Goal: Task Accomplishment & Management: Complete application form

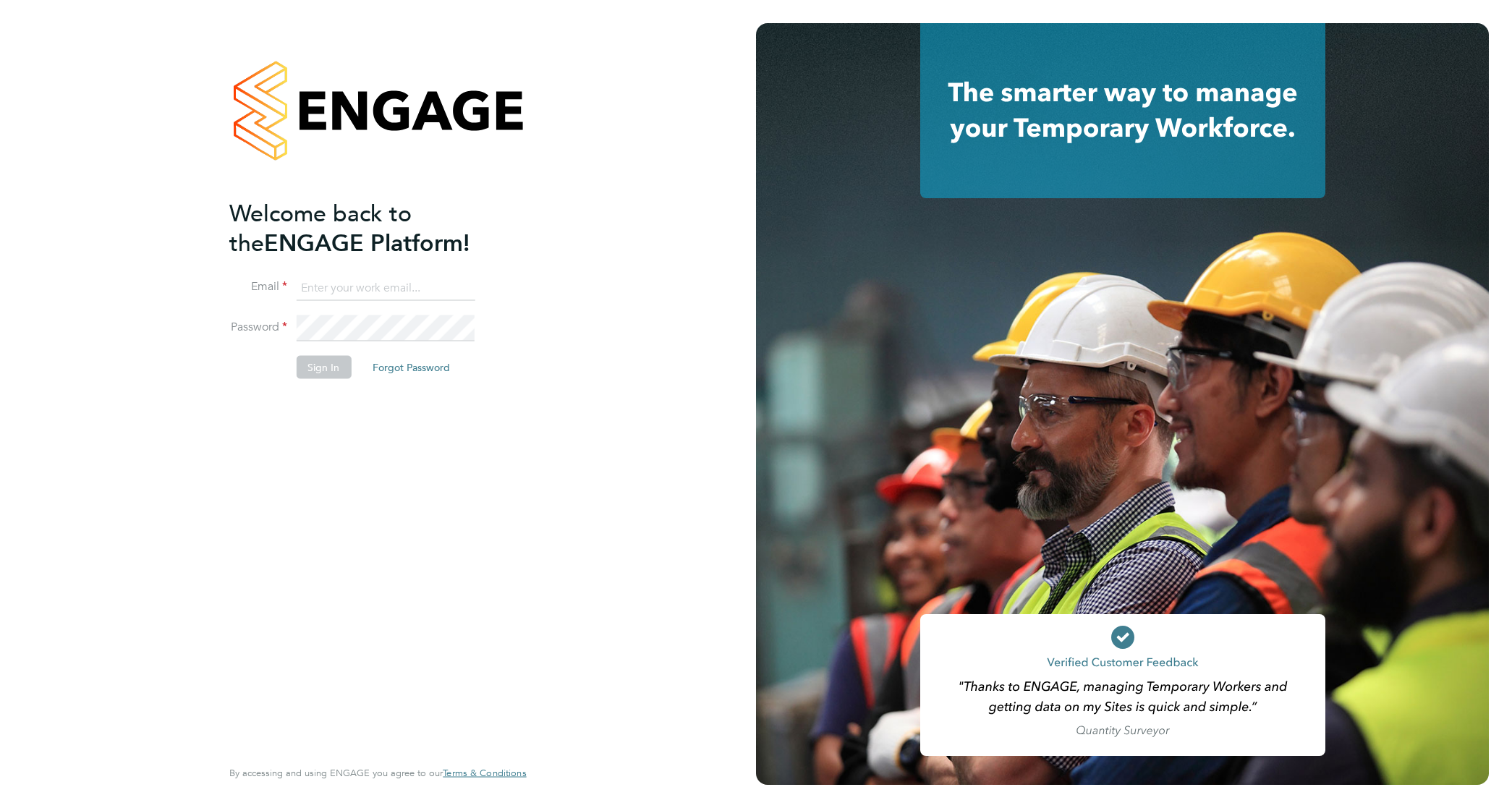
type input "[PERSON_NAME][EMAIL_ADDRESS][PERSON_NAME][DOMAIN_NAME]"
click at [317, 362] on button "Sign In" at bounding box center [324, 368] width 55 height 23
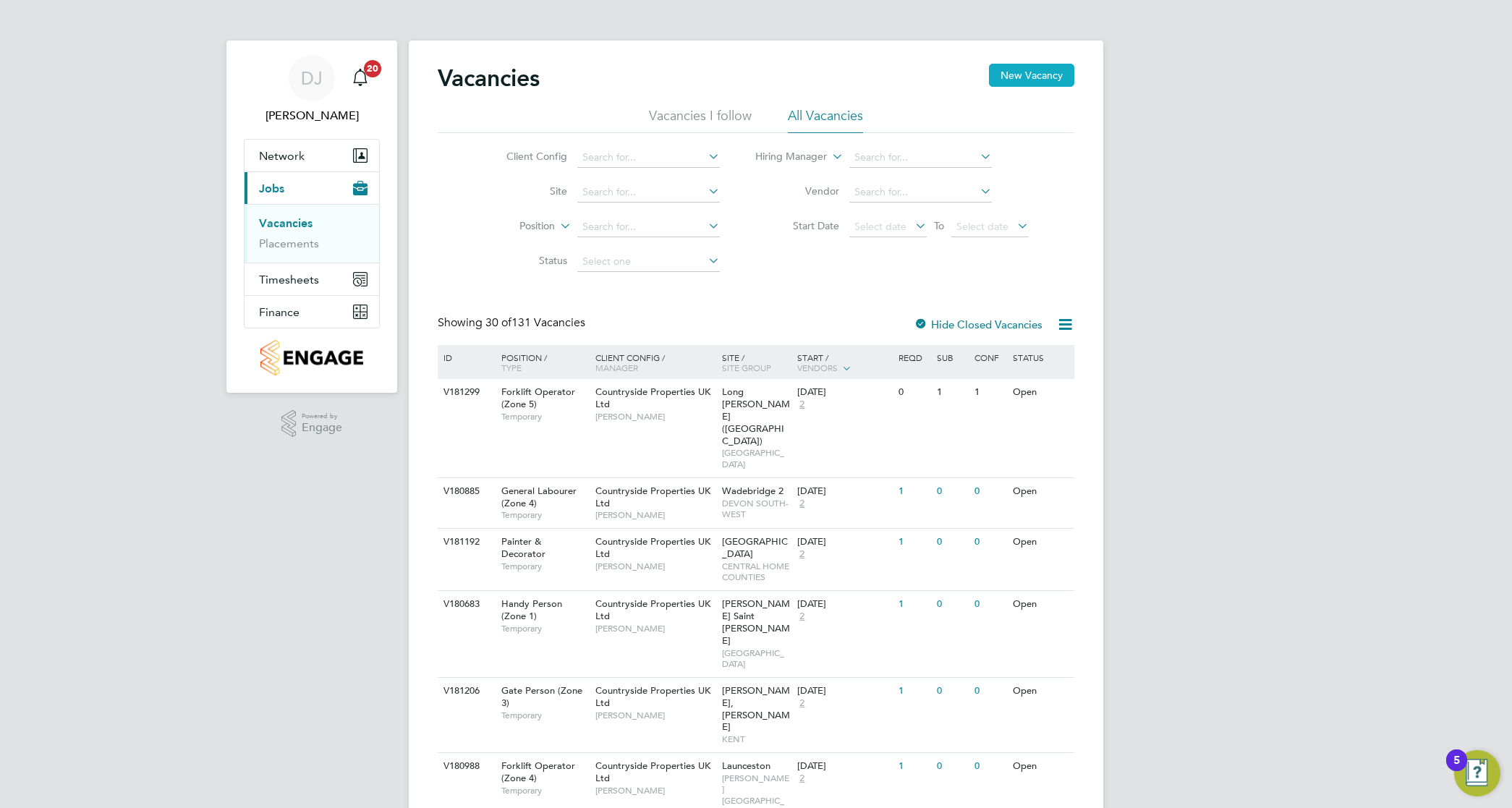
click at [1007, 82] on button "New Vacancy" at bounding box center [1032, 76] width 85 height 23
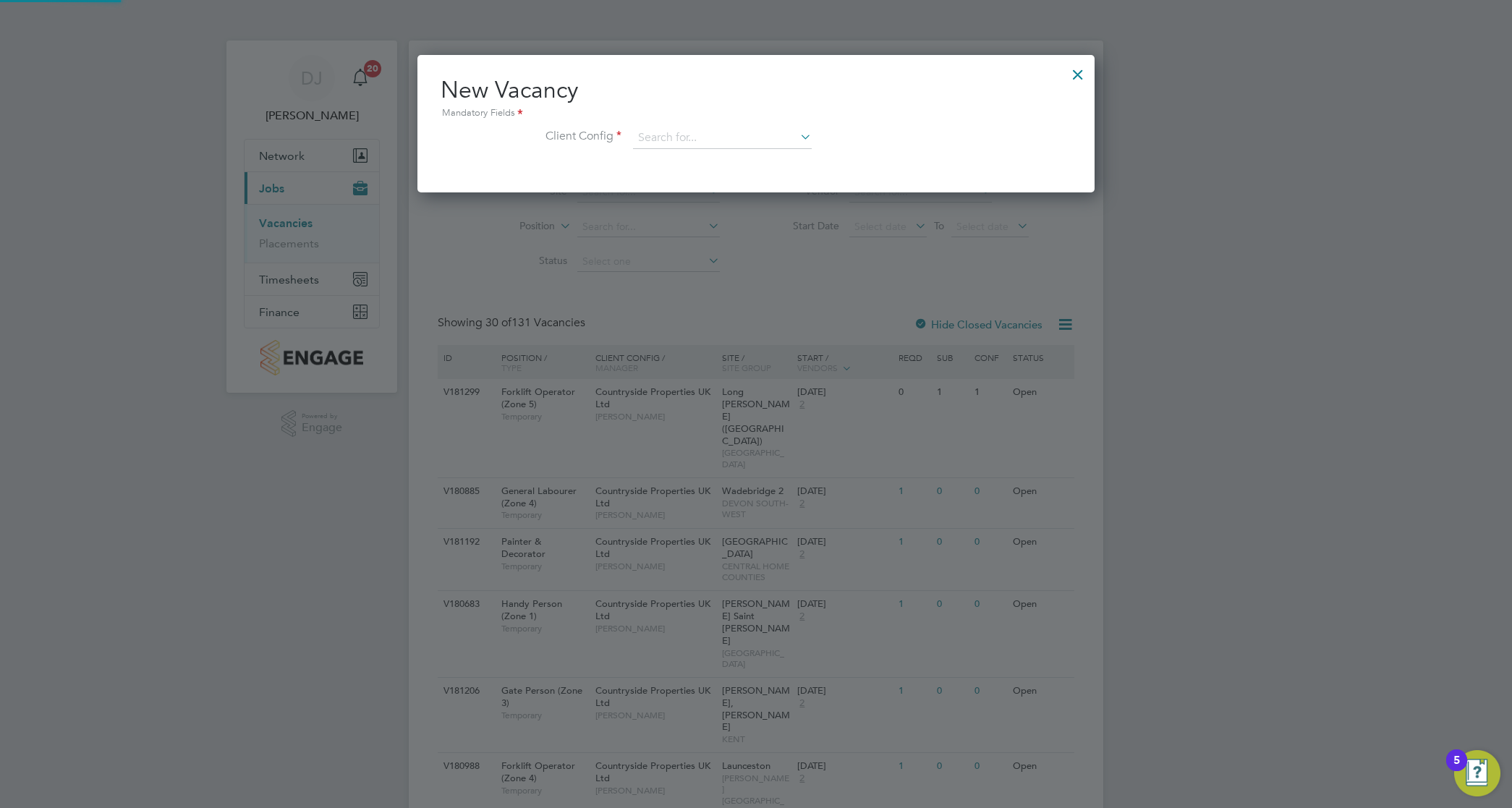
scroll to position [138, 677]
click at [760, 133] on input at bounding box center [722, 138] width 179 height 21
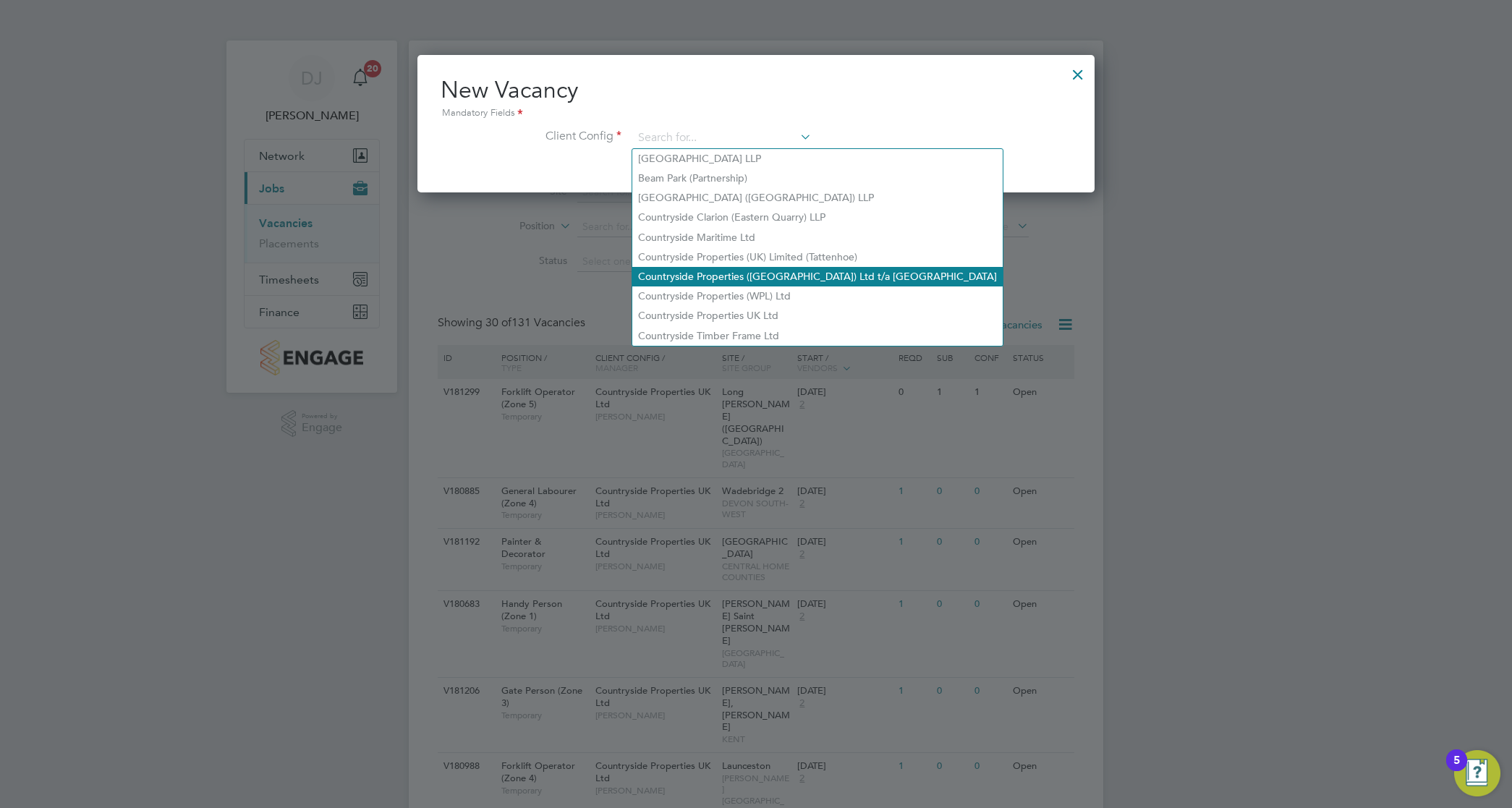
click at [761, 269] on li "Countryside Properties ([GEOGRAPHIC_DATA]) Ltd t/a [GEOGRAPHIC_DATA]" at bounding box center [817, 277] width 370 height 20
type input "Countryside Properties ([GEOGRAPHIC_DATA]) Ltd t/a [GEOGRAPHIC_DATA]"
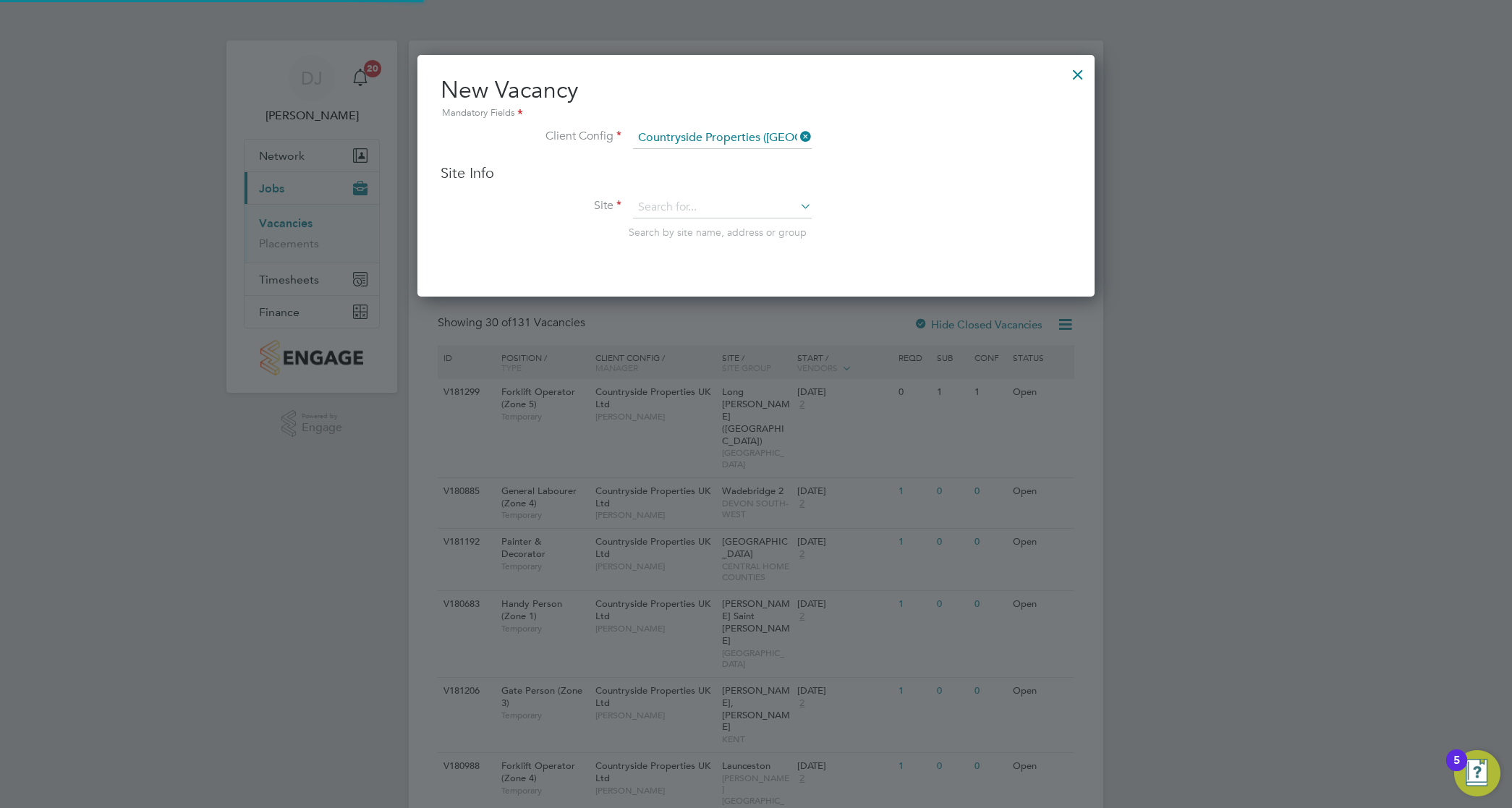
scroll to position [243, 677]
click at [721, 207] on input at bounding box center [722, 207] width 179 height 21
click at [1079, 68] on div at bounding box center [1077, 70] width 26 height 26
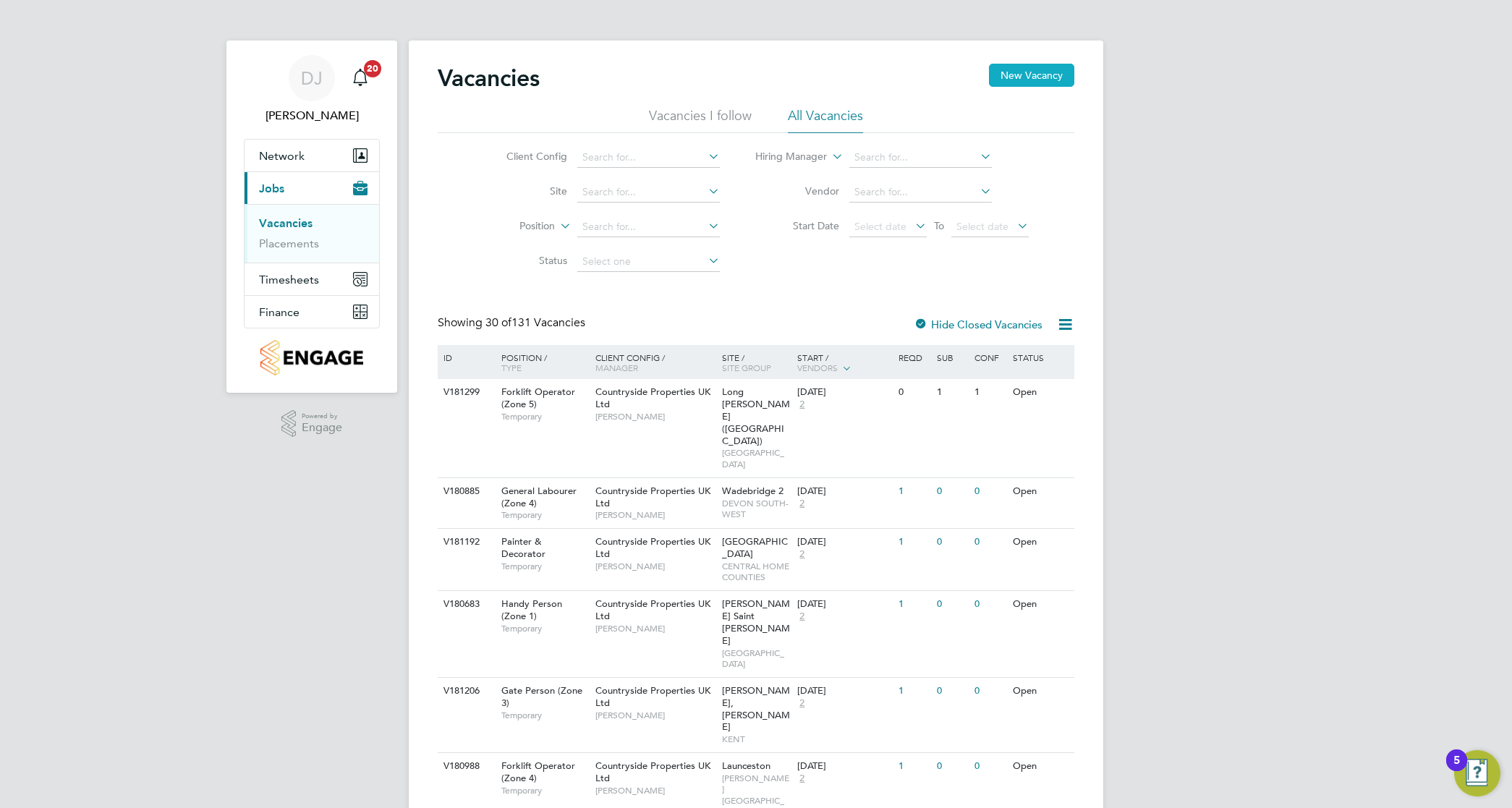
click at [1010, 84] on button "New Vacancy" at bounding box center [1032, 76] width 85 height 23
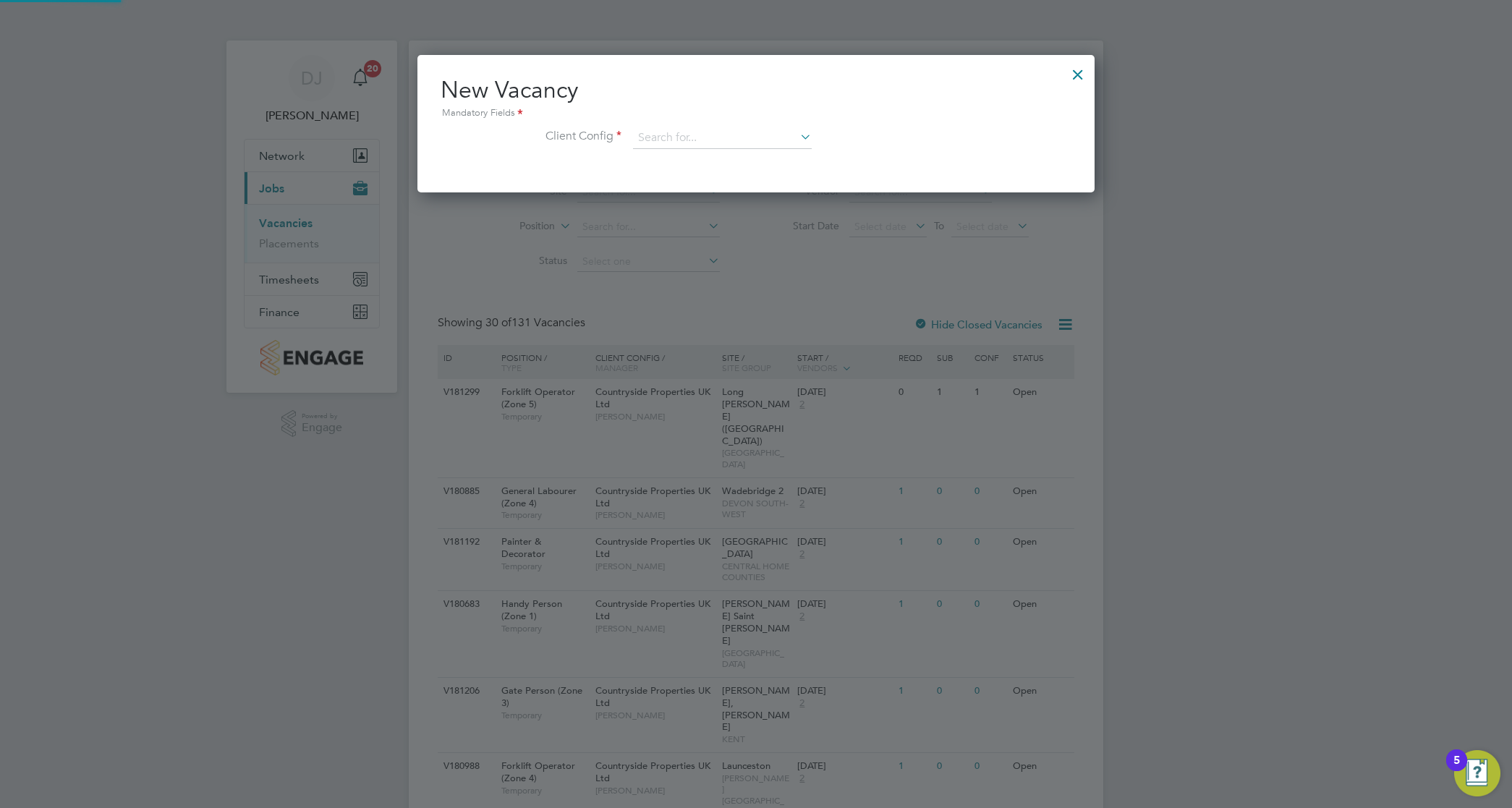
scroll to position [138, 677]
click at [760, 145] on input at bounding box center [722, 138] width 179 height 21
click at [746, 276] on li "Countryside Properties ([GEOGRAPHIC_DATA]) Ltd t/a [GEOGRAPHIC_DATA]" at bounding box center [817, 277] width 370 height 20
type input "Countryside Properties ([GEOGRAPHIC_DATA]) Ltd t/a [GEOGRAPHIC_DATA]"
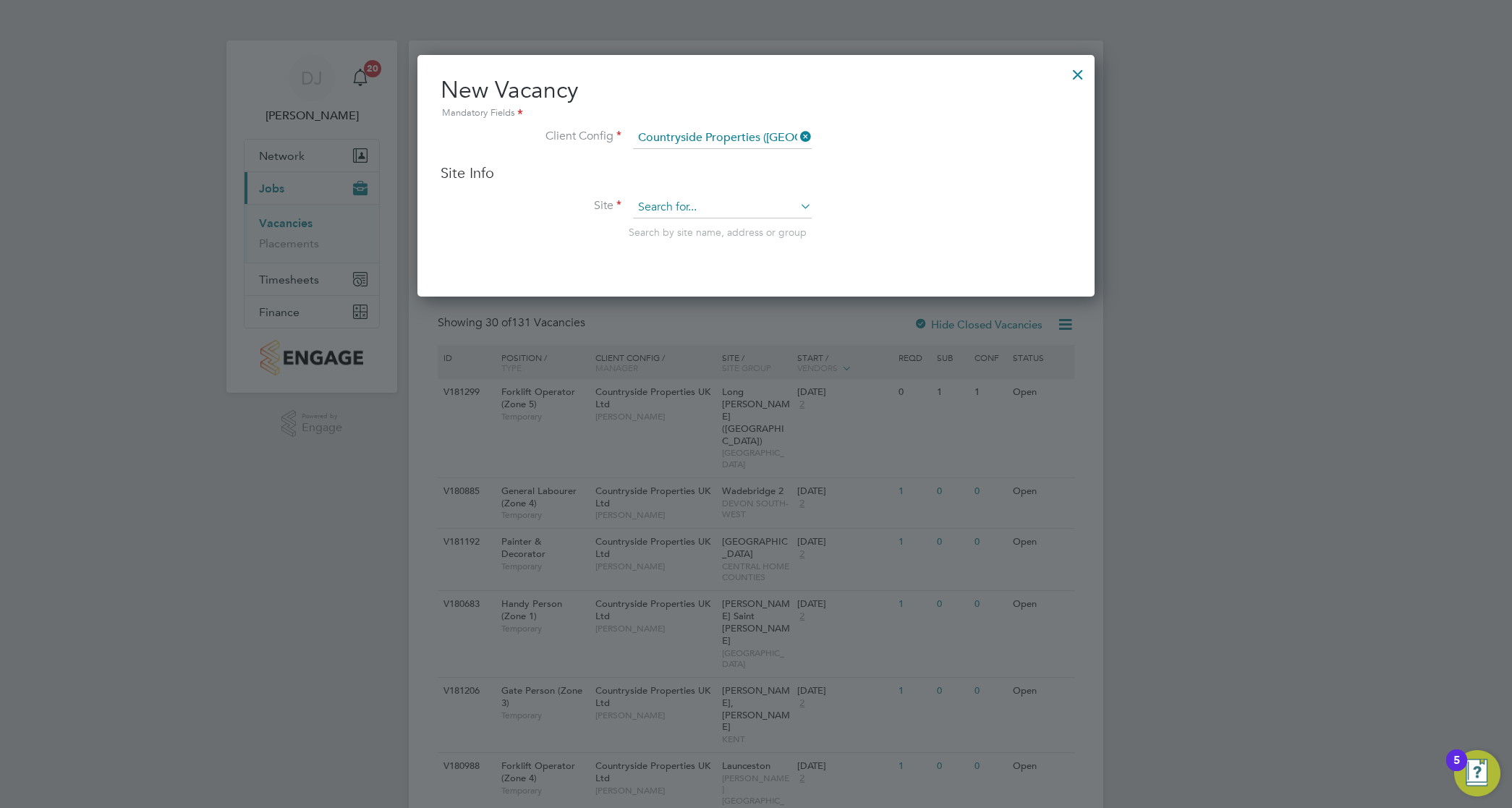
click at [738, 207] on input at bounding box center [722, 207] width 179 height 21
click at [840, 175] on h3 "Site Info" at bounding box center [755, 173] width 631 height 19
click at [772, 198] on input at bounding box center [722, 207] width 179 height 21
click at [760, 226] on li "Rochester Phase 7" at bounding box center [722, 229] width 181 height 20
type input "Rochester Phase 7"
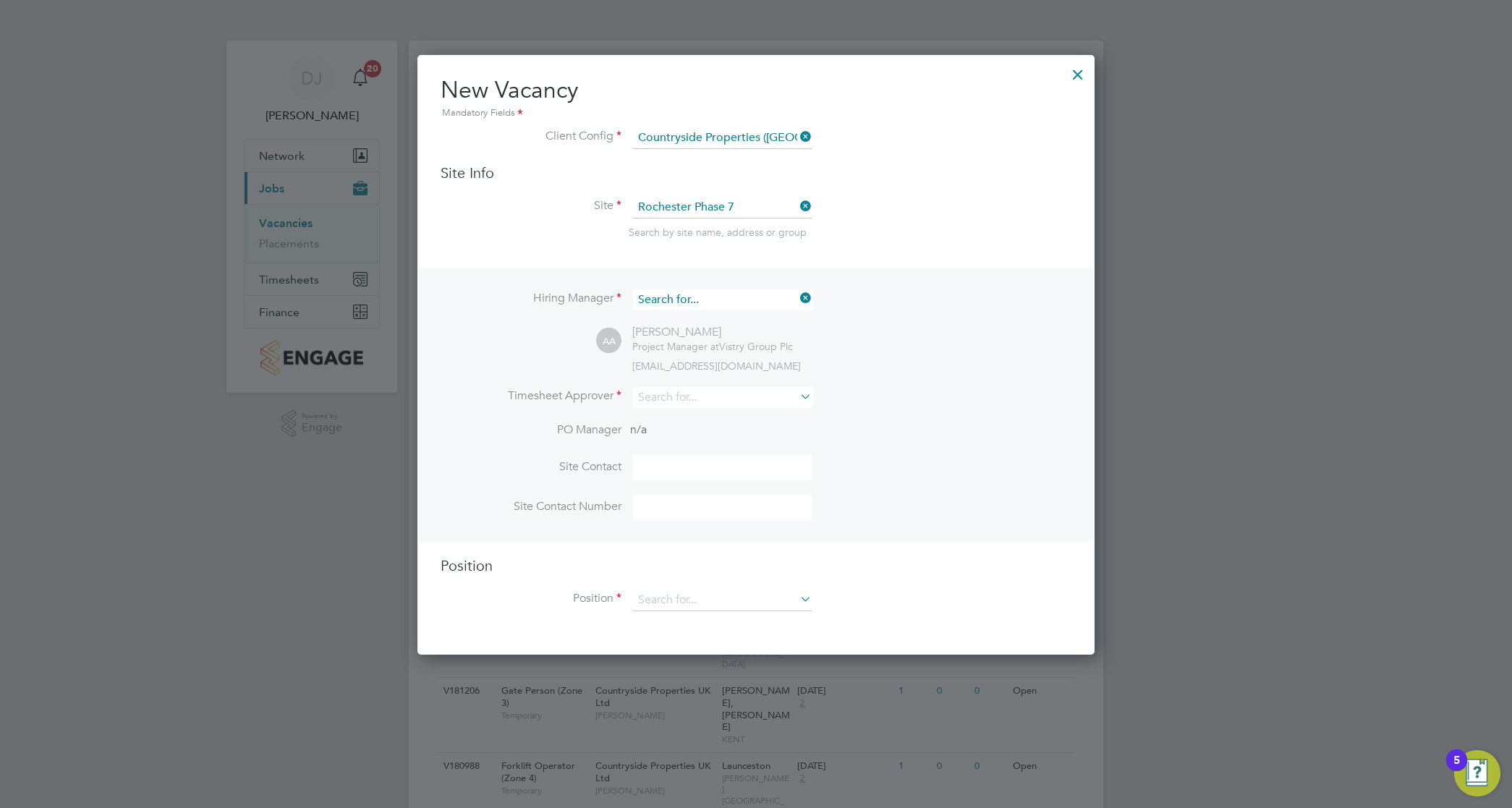
scroll to position [537, 677]
click at [724, 304] on input at bounding box center [722, 300] width 179 height 21
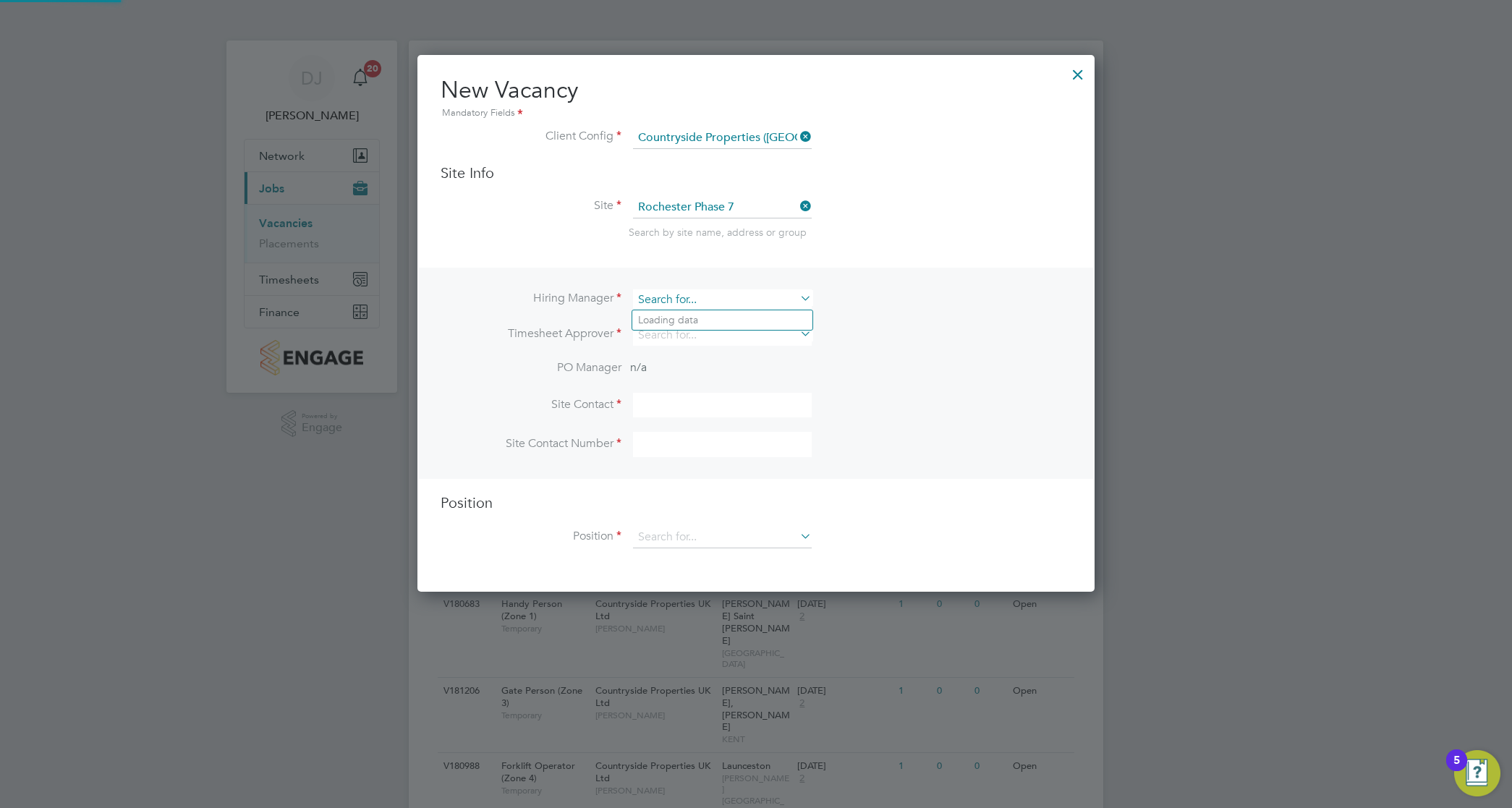
scroll to position [7, 7]
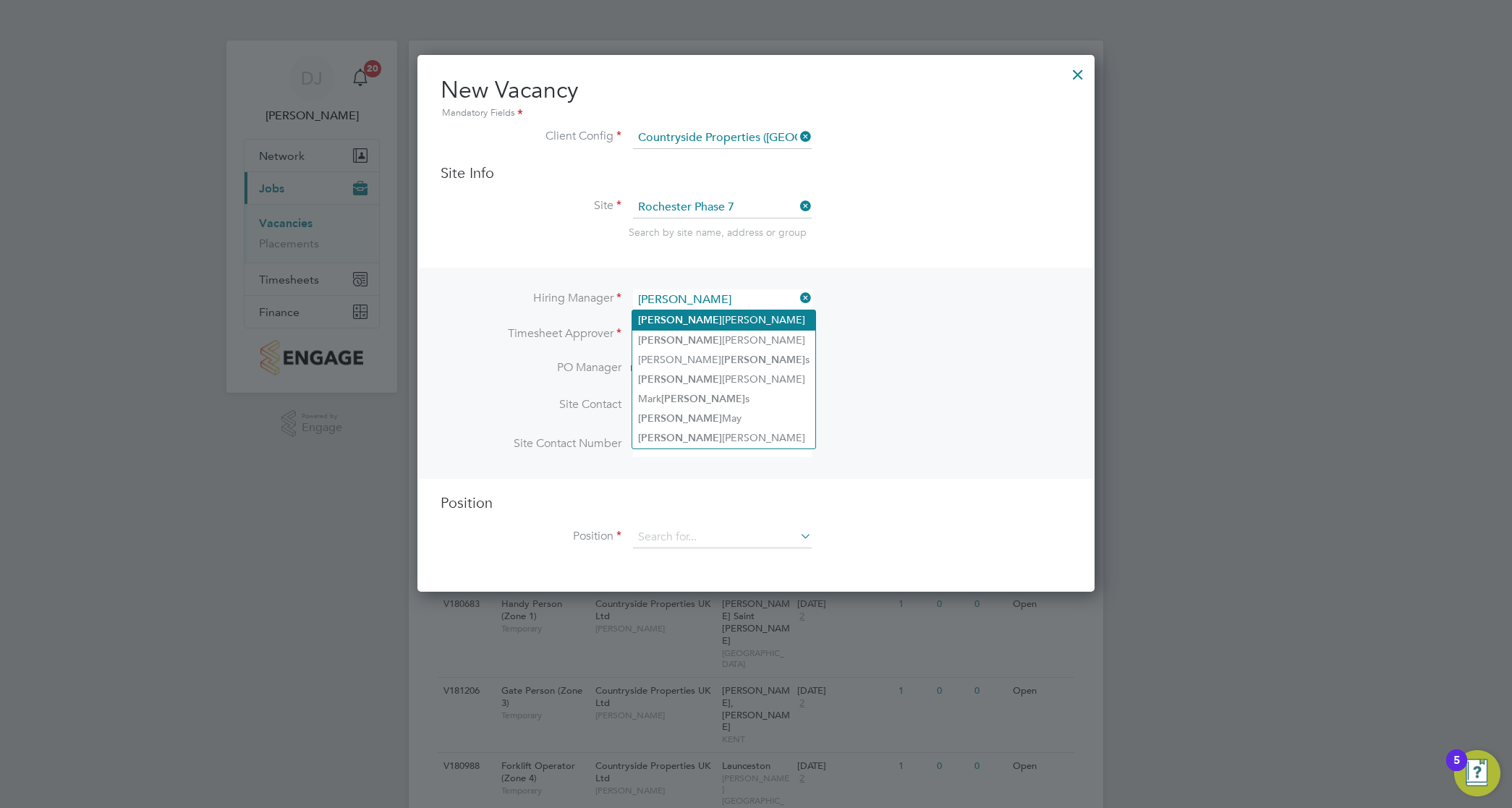
click at [728, 320] on li "[PERSON_NAME]" at bounding box center [724, 320] width 183 height 20
type input "[PERSON_NAME]"
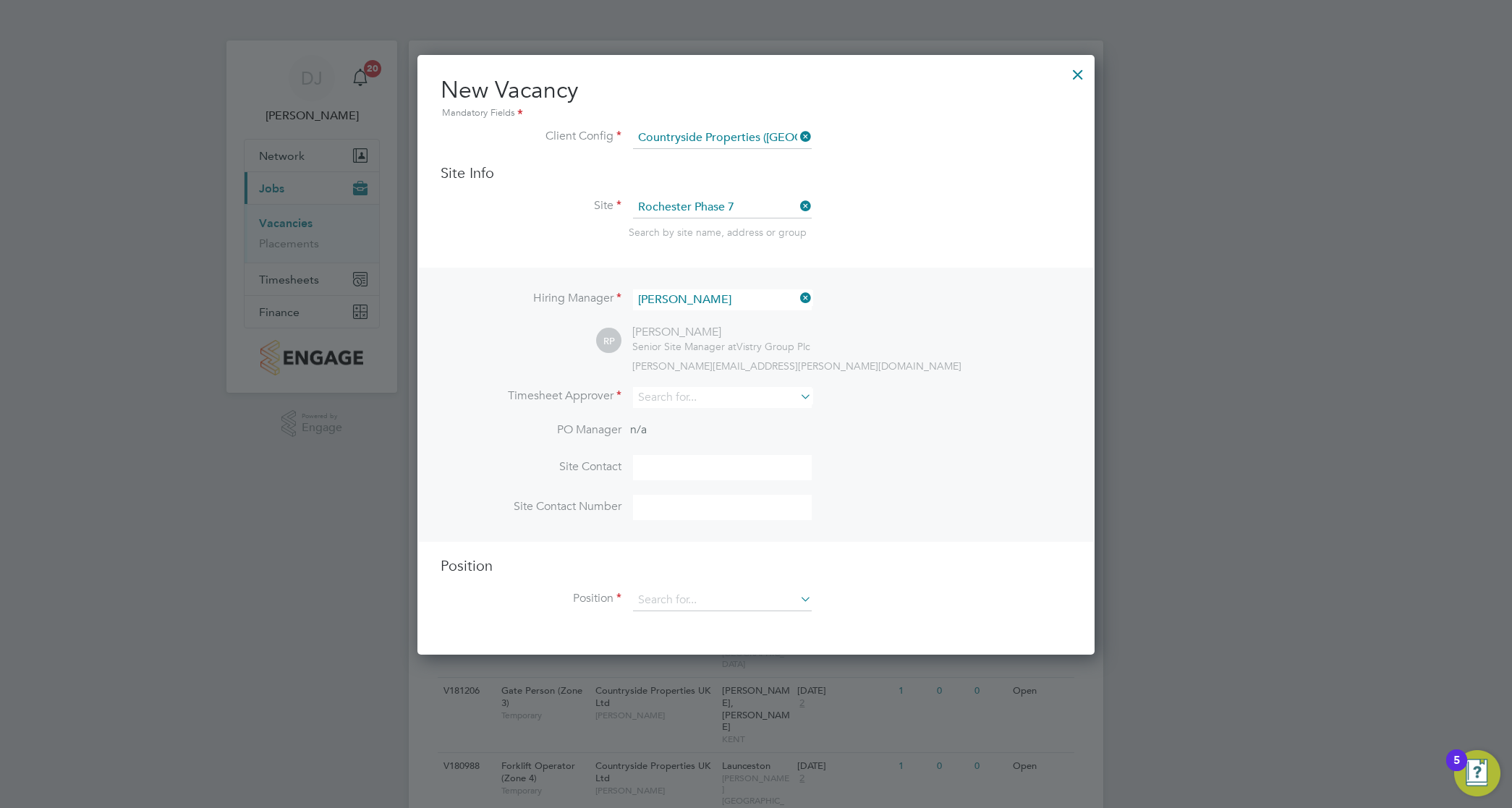
scroll to position [602, 677]
click at [700, 394] on input at bounding box center [722, 398] width 179 height 21
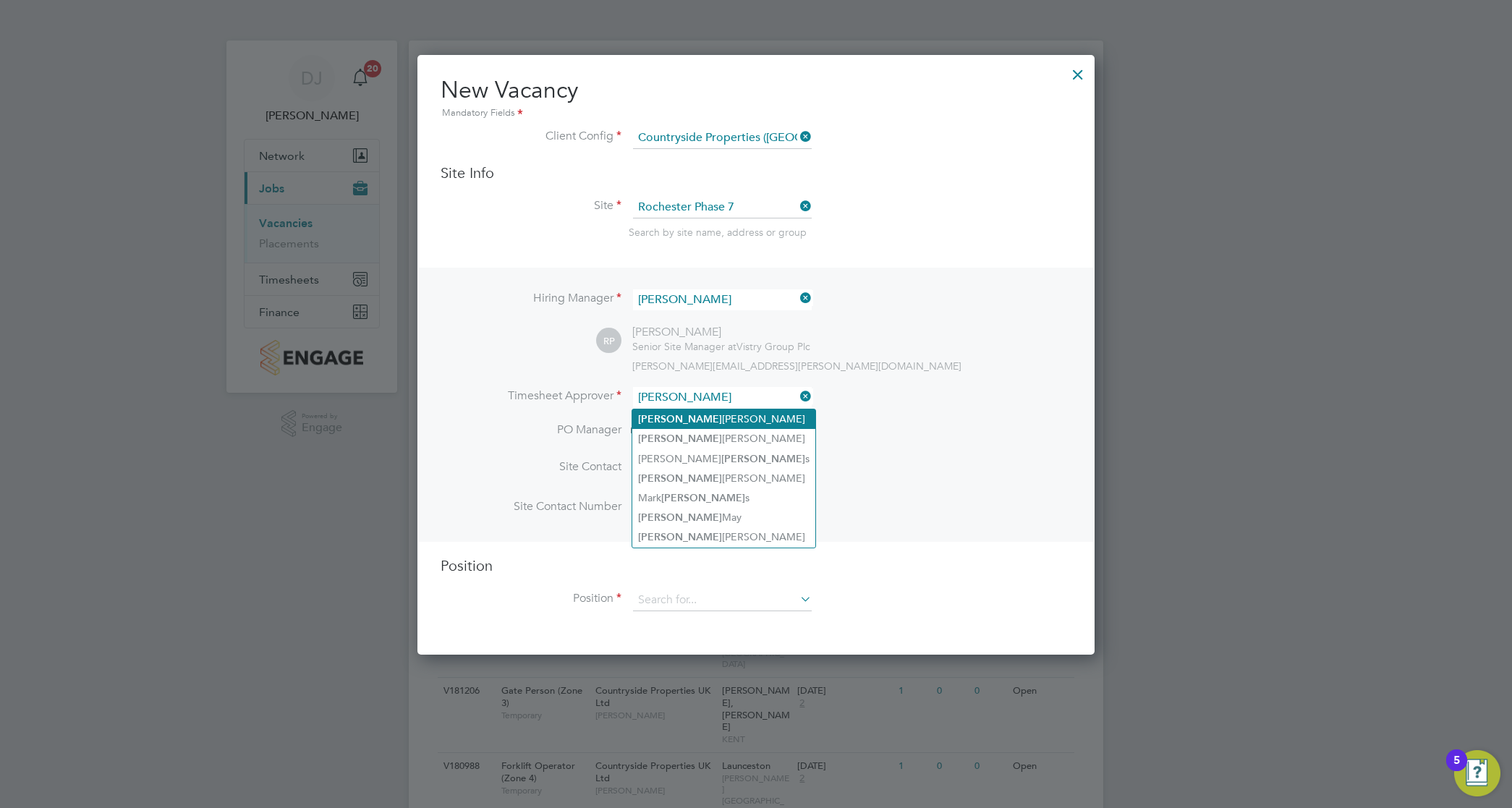
click at [700, 410] on li "[PERSON_NAME]" at bounding box center [724, 419] width 183 height 20
type input "[PERSON_NAME]"
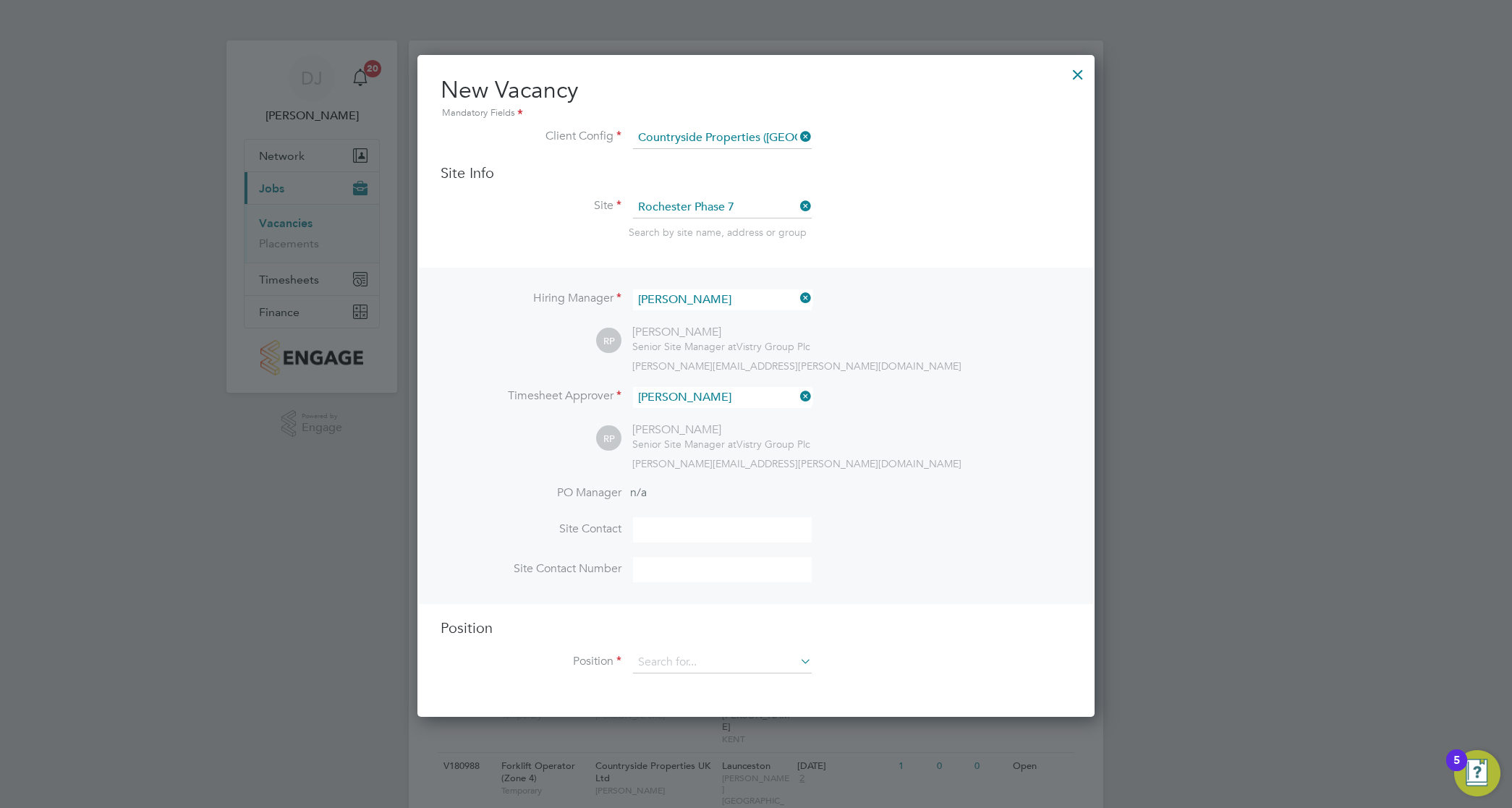
scroll to position [181, 0]
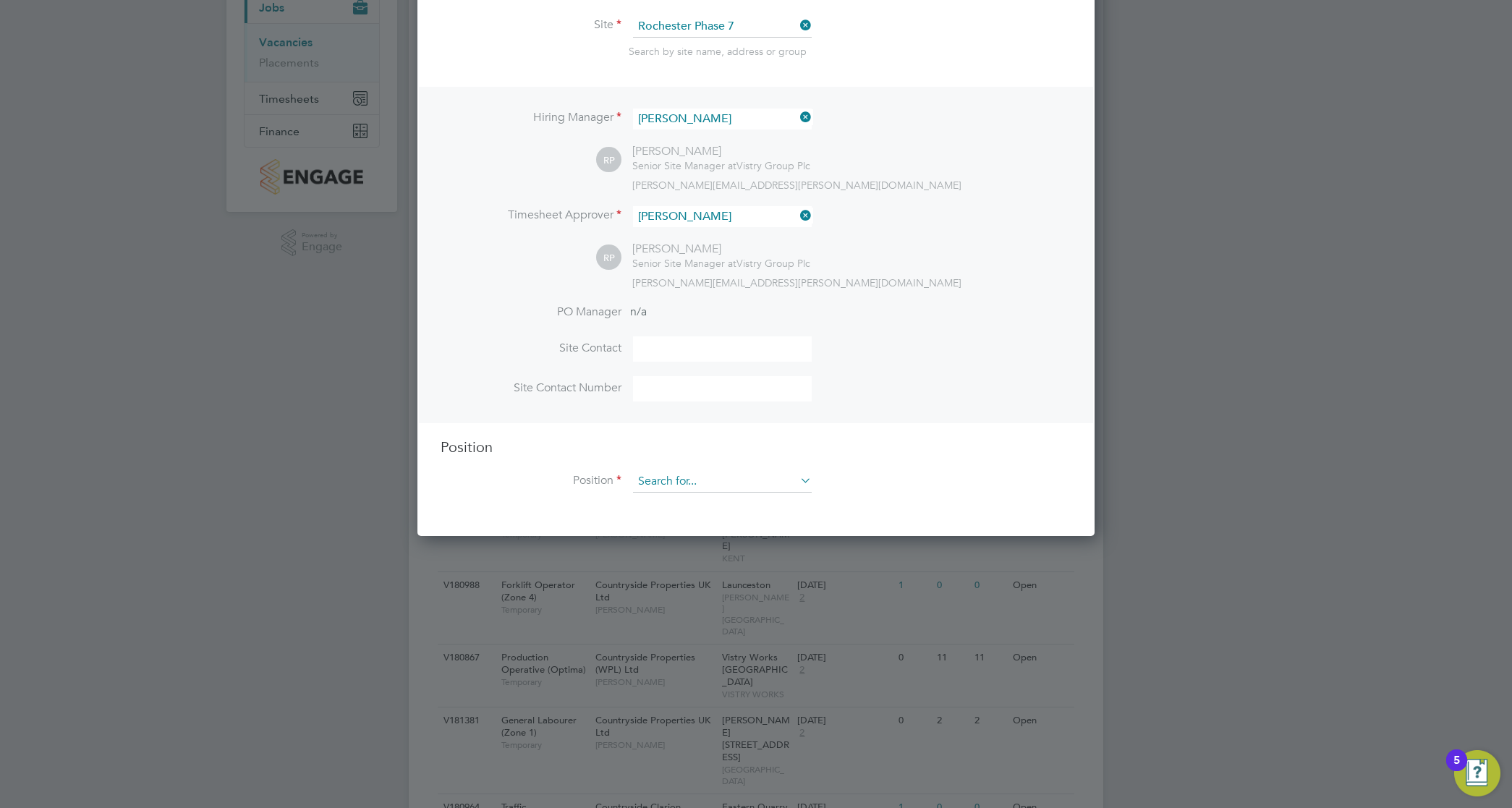
click at [702, 480] on input at bounding box center [722, 481] width 179 height 21
click at [772, 577] on li "Forklift Operator (Simcott) (Zone 3)" at bounding box center [722, 584] width 181 height 20
type input "Forklift Operator (Simcott) (Zone 3)"
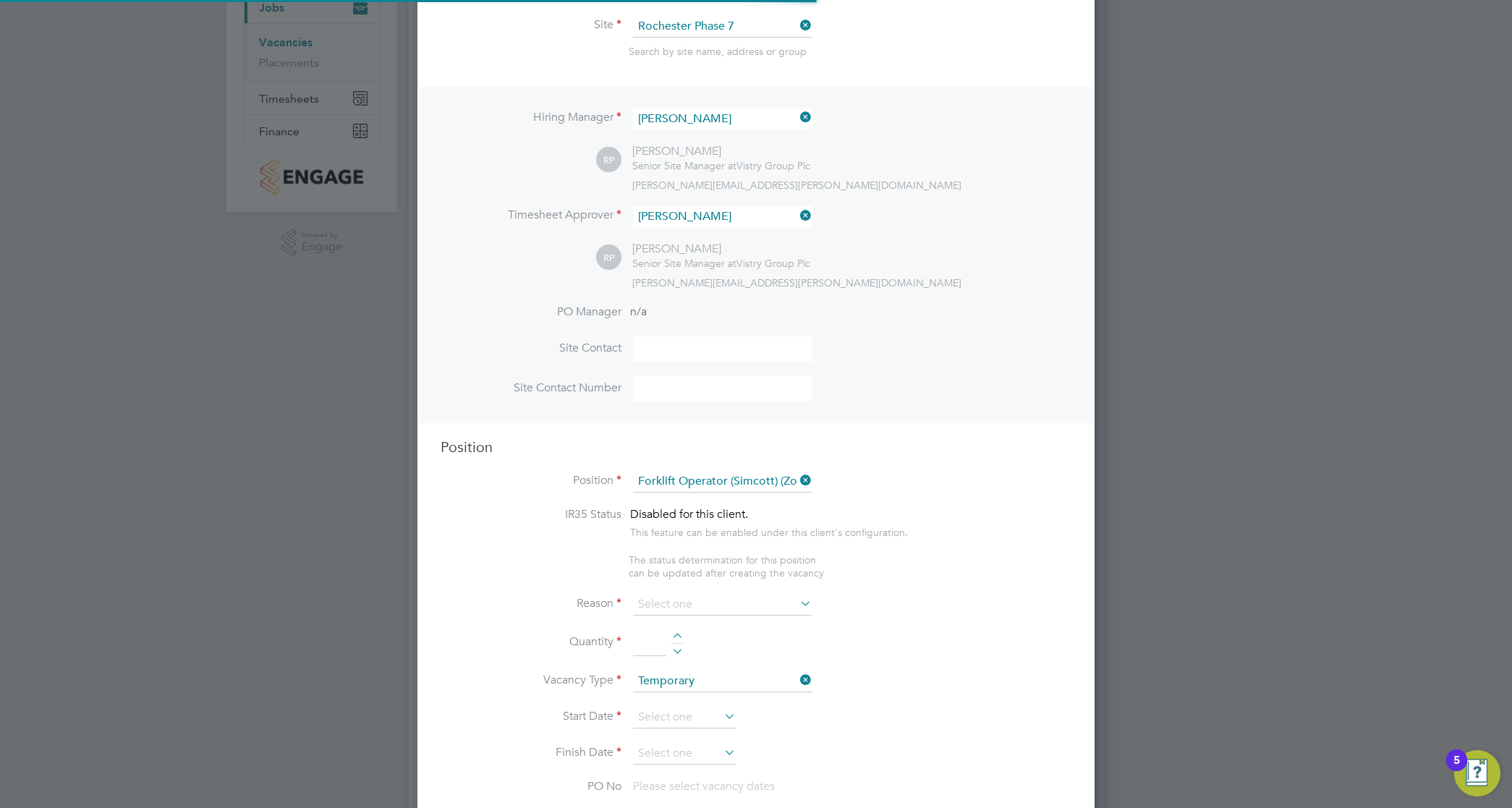
scroll to position [2084, 677]
type textarea "- Operate construction machinery - Delivering large quantities of materials to …"
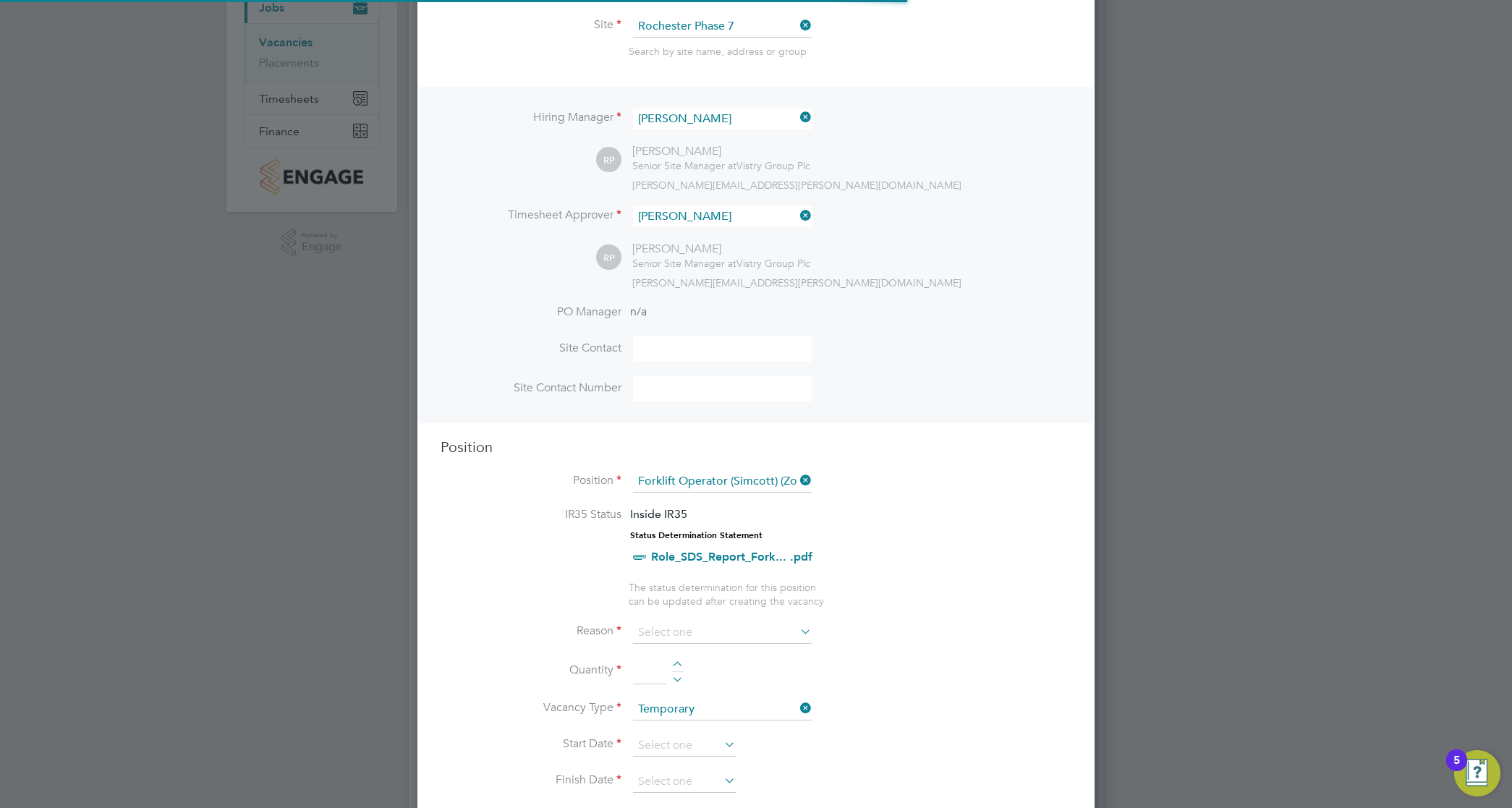
scroll to position [42, 75]
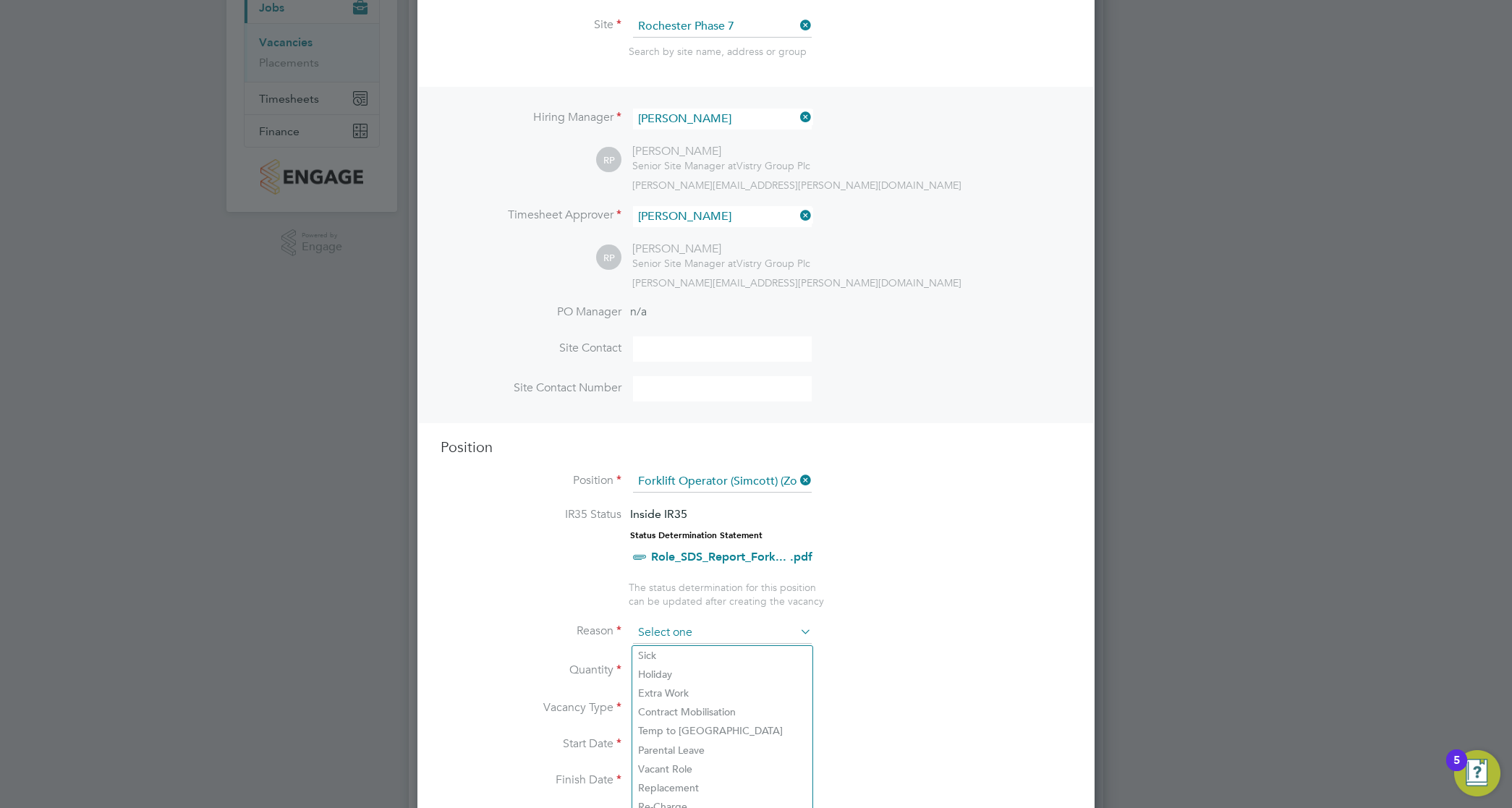
click at [727, 628] on input at bounding box center [722, 633] width 179 height 21
click at [699, 673] on li "Holiday" at bounding box center [722, 674] width 181 height 19
type input "Holiday"
click at [653, 681] on input at bounding box center [649, 671] width 33 height 26
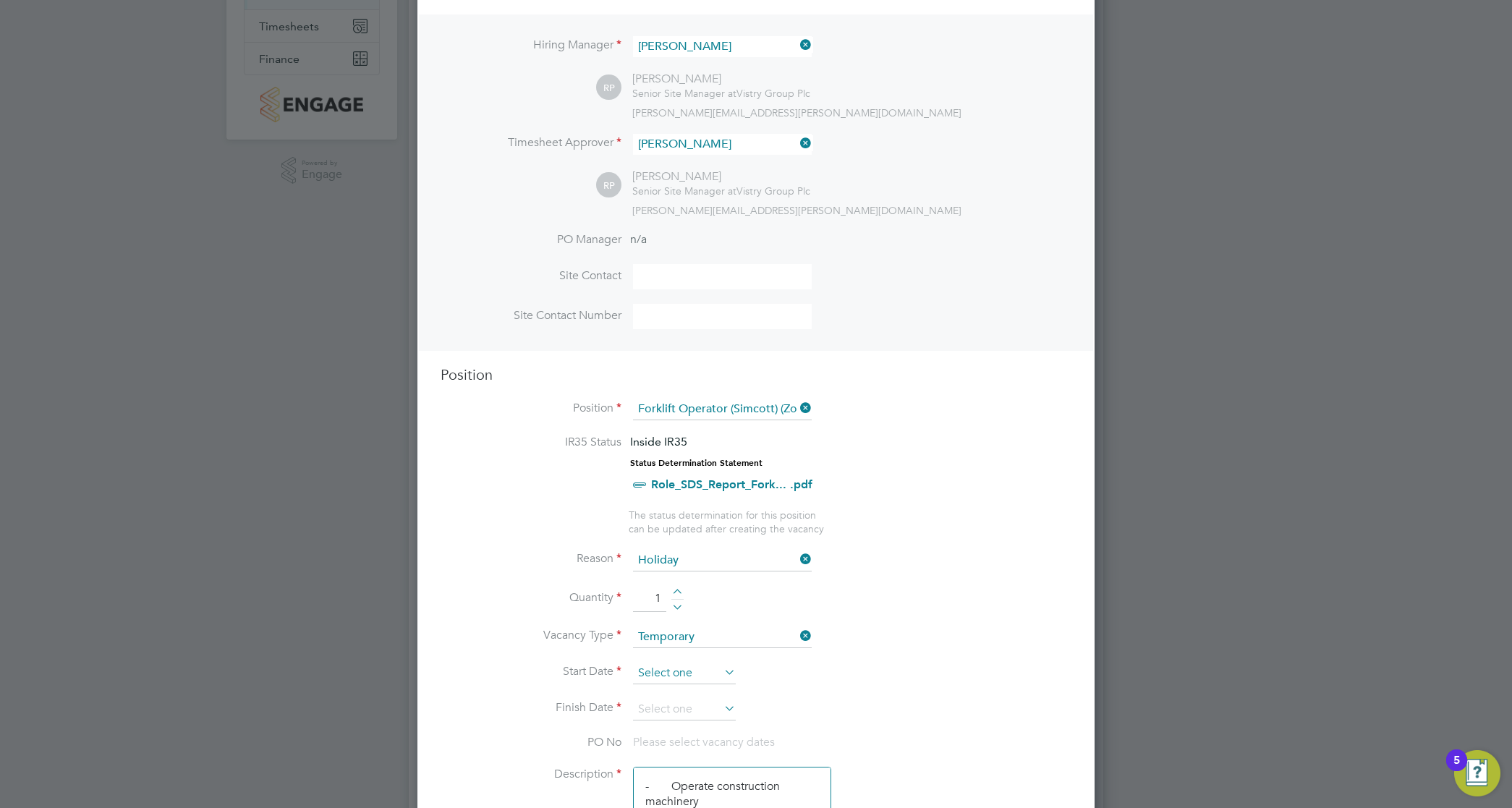
scroll to position [362, 0]
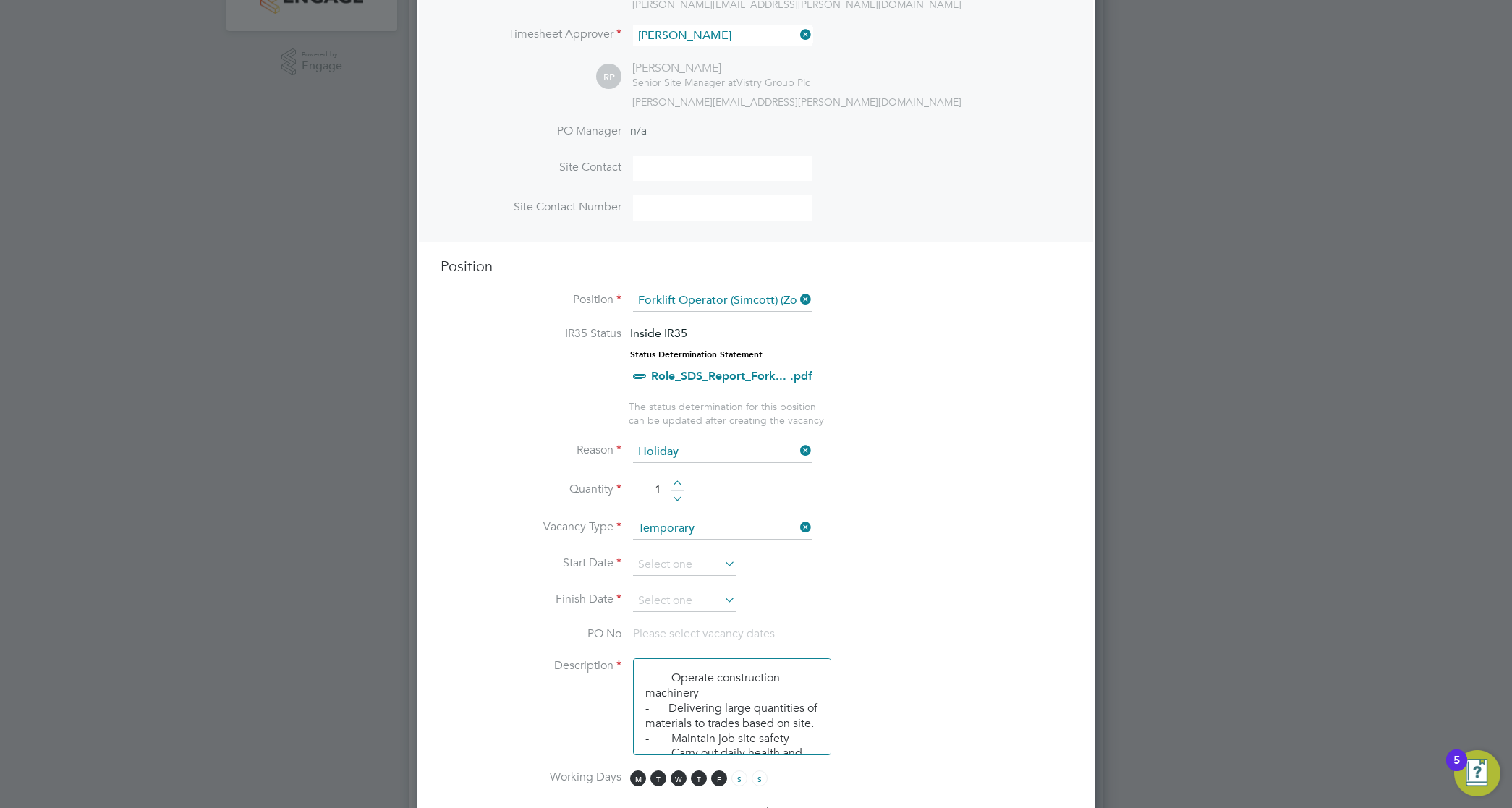
type input "1"
click at [677, 554] on li "Vacancy Type Temporary" at bounding box center [755, 536] width 631 height 36
click at [680, 561] on input at bounding box center [684, 565] width 102 height 21
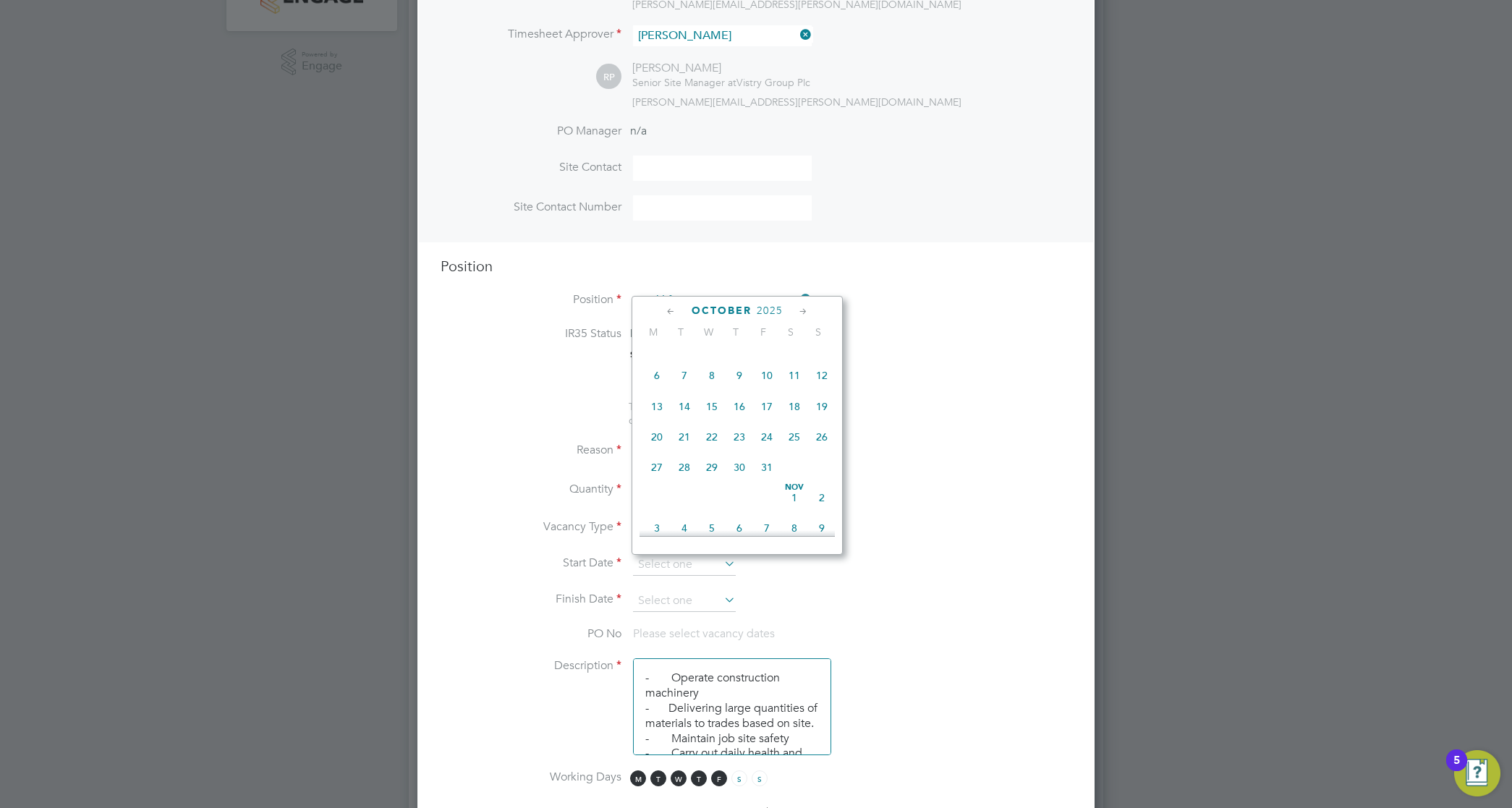
scroll to position [630, 0]
click at [733, 482] on span "23" at bounding box center [739, 468] width 28 height 28
type input "[DATE]"
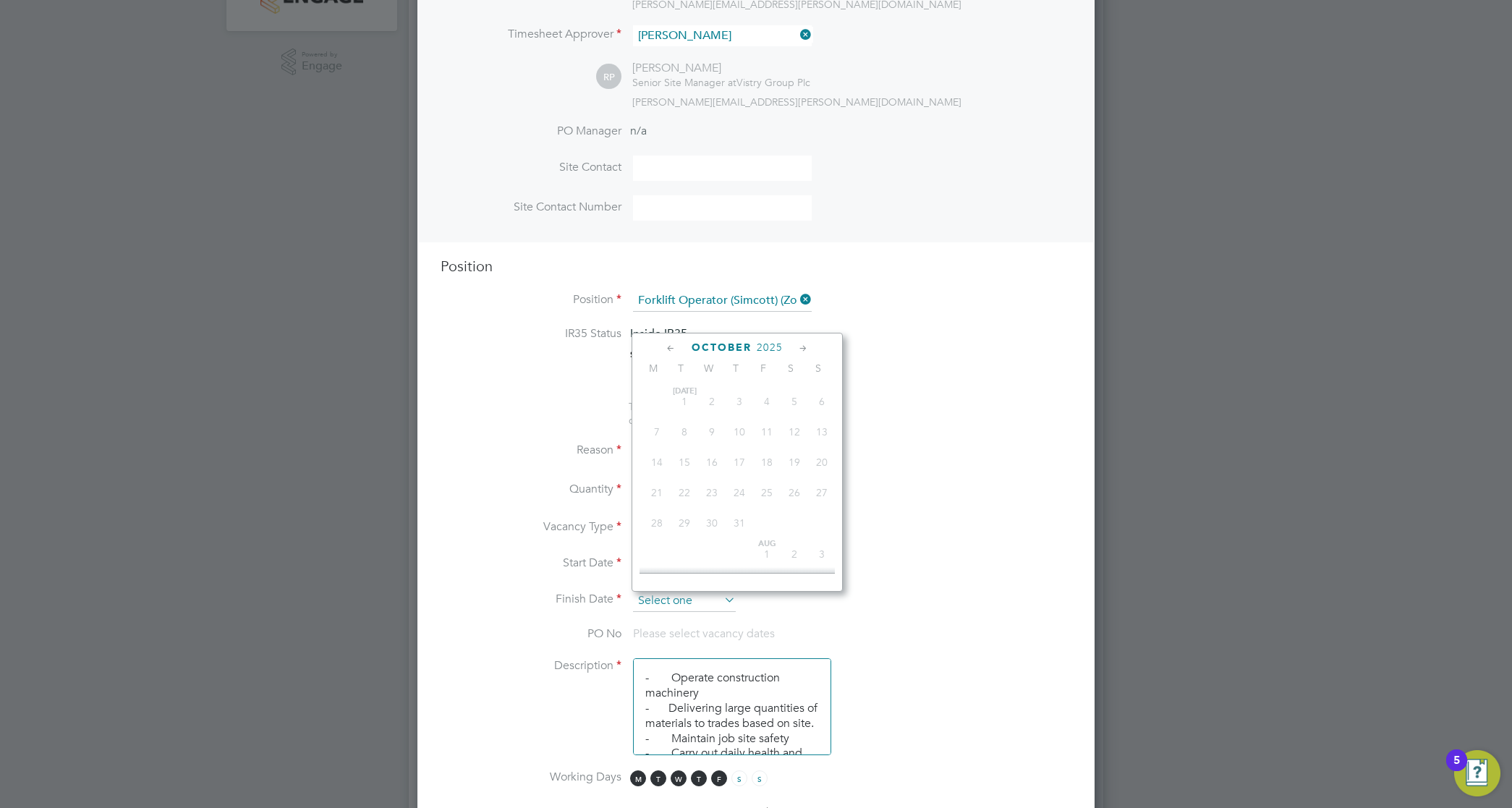
click at [711, 604] on input at bounding box center [684, 602] width 102 height 21
click at [689, 488] on span "28" at bounding box center [684, 473] width 28 height 28
type input "[DATE]"
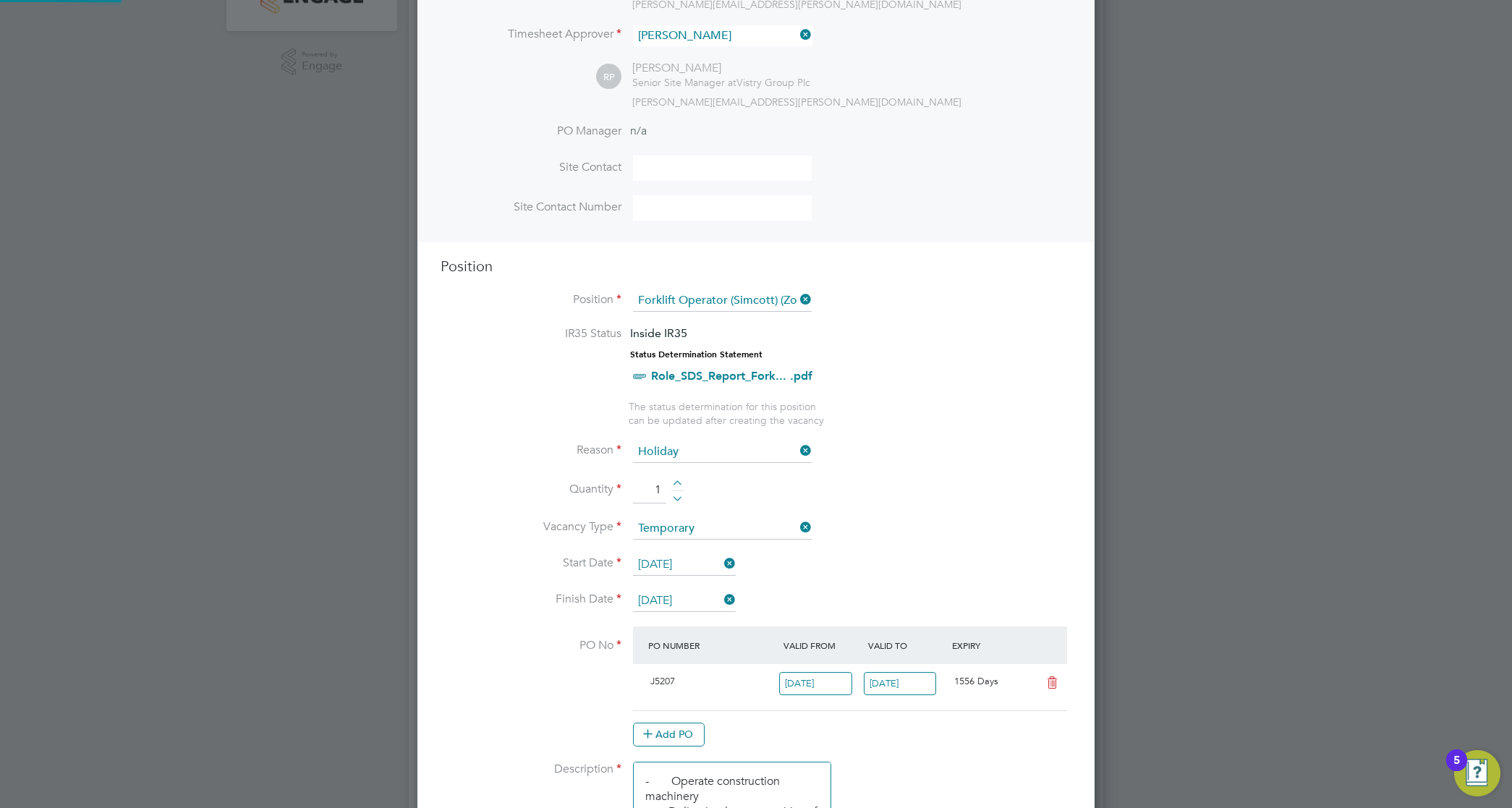
scroll to position [24, 136]
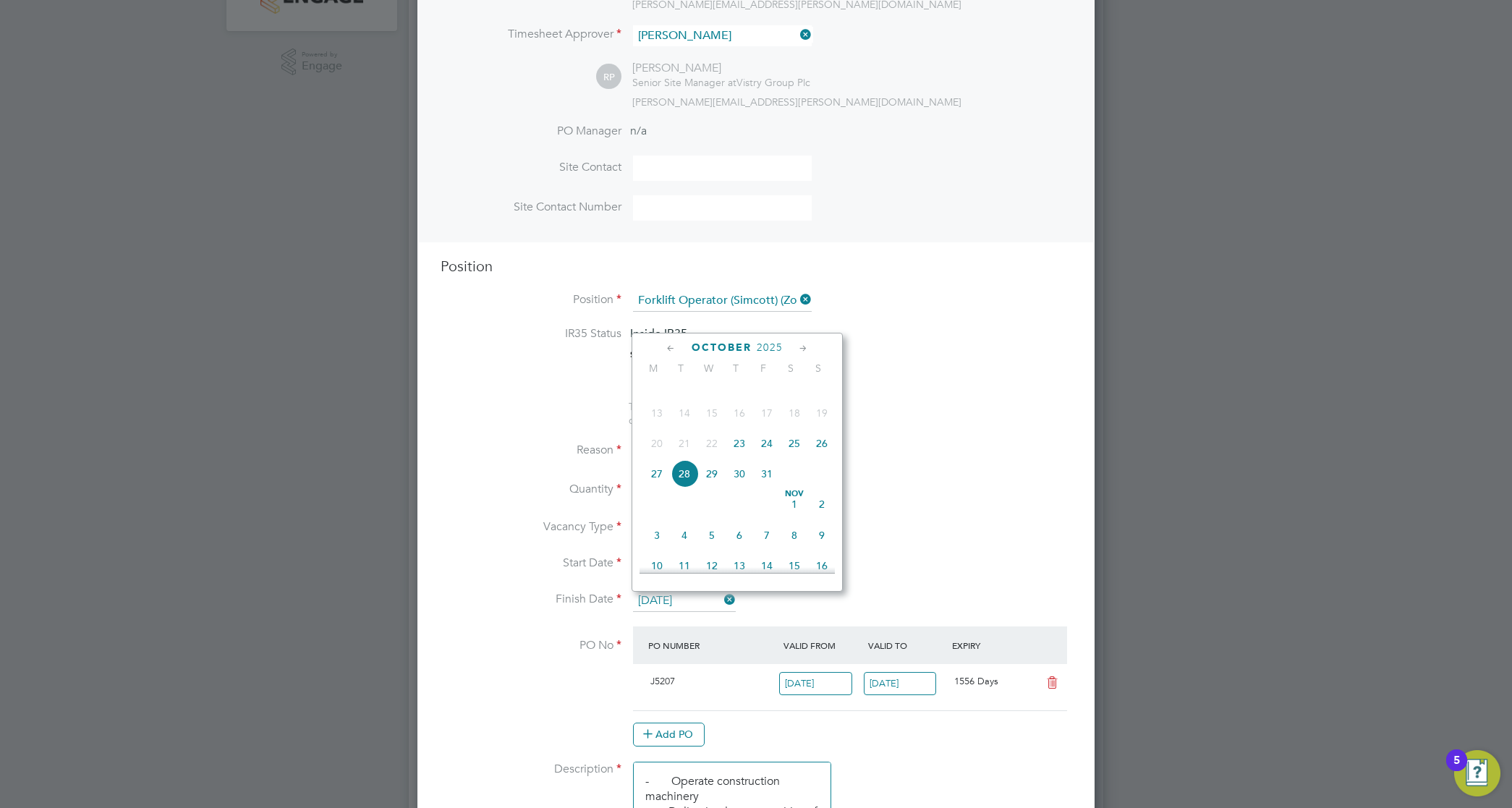
click at [688, 594] on input "[DATE]" at bounding box center [684, 602] width 102 height 21
click at [686, 456] on span "28" at bounding box center [684, 441] width 28 height 28
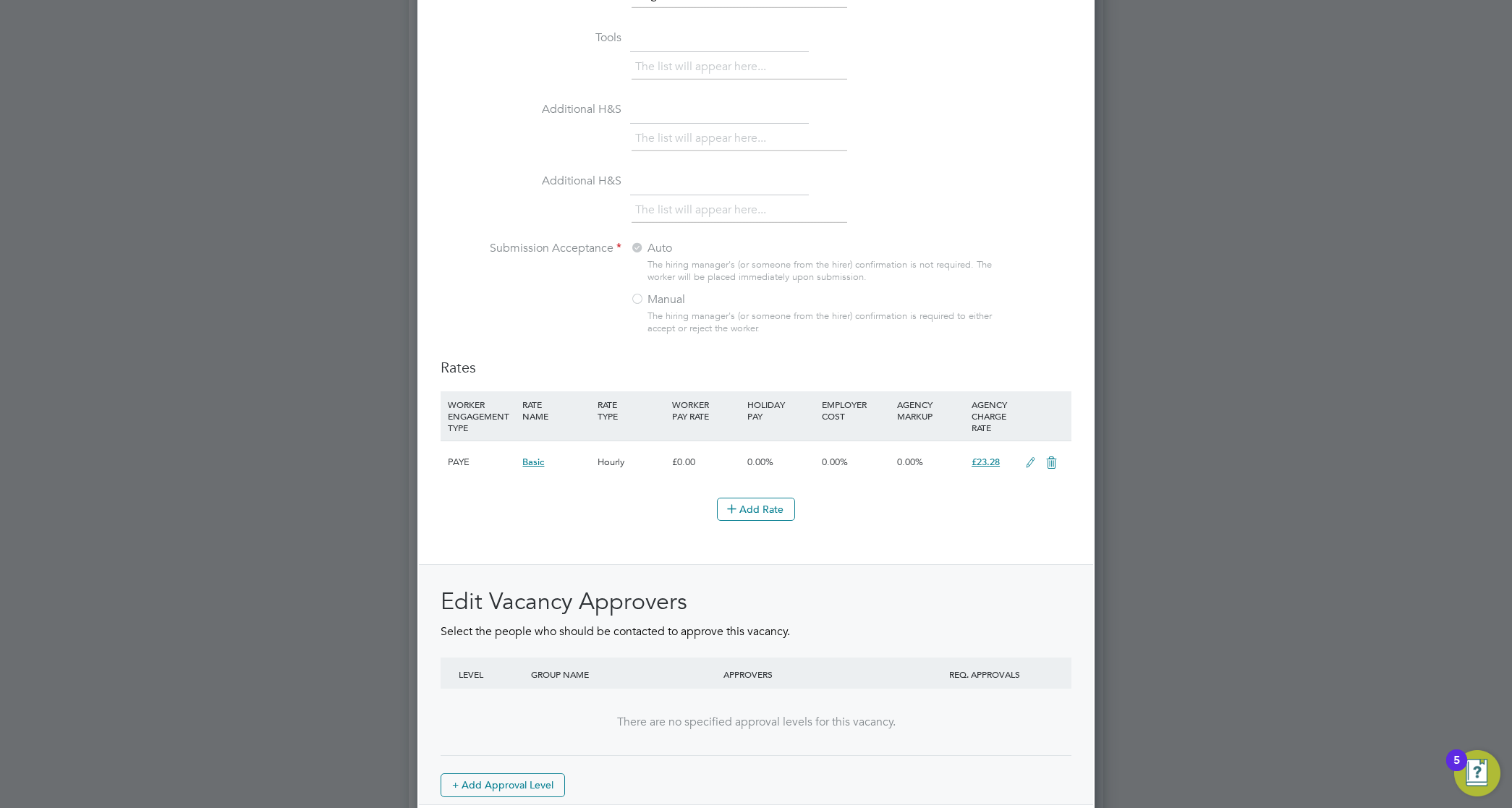
scroll to position [1436, 0]
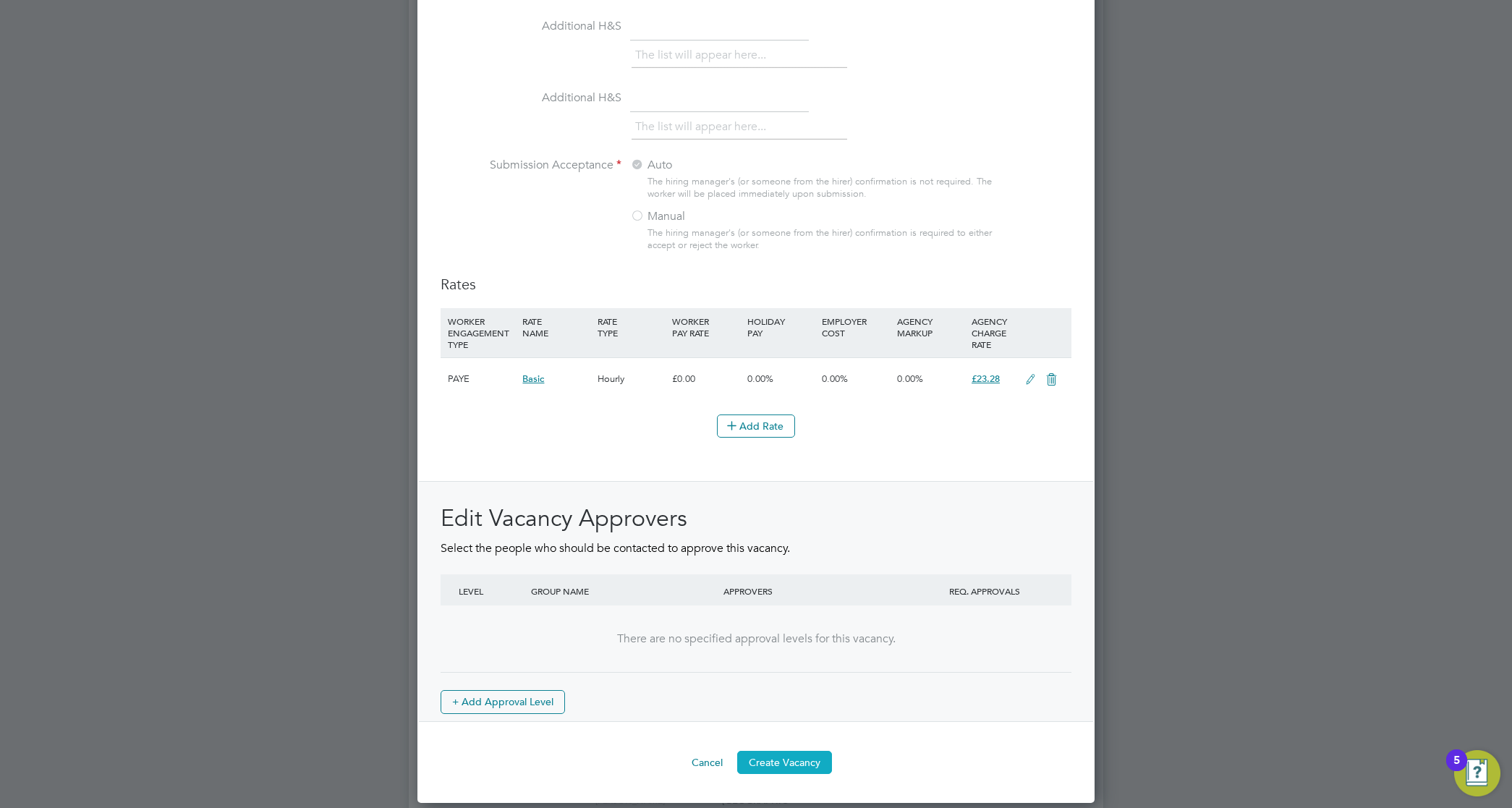
click at [791, 765] on button "Create Vacancy" at bounding box center [784, 763] width 95 height 23
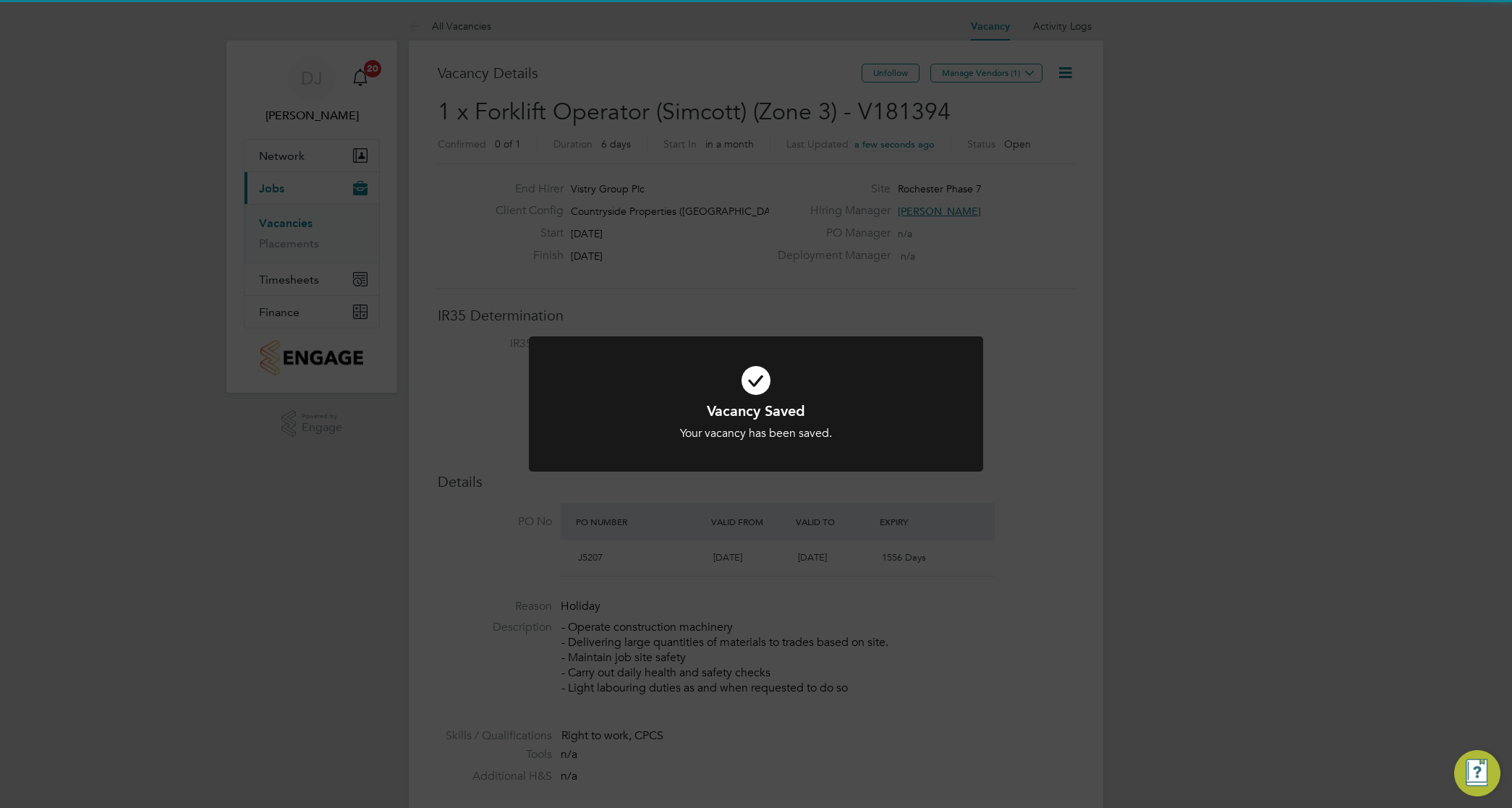
click at [939, 258] on div "Vacancy Saved Your vacancy has been saved. Cancel Okay" at bounding box center [756, 404] width 1512 height 808
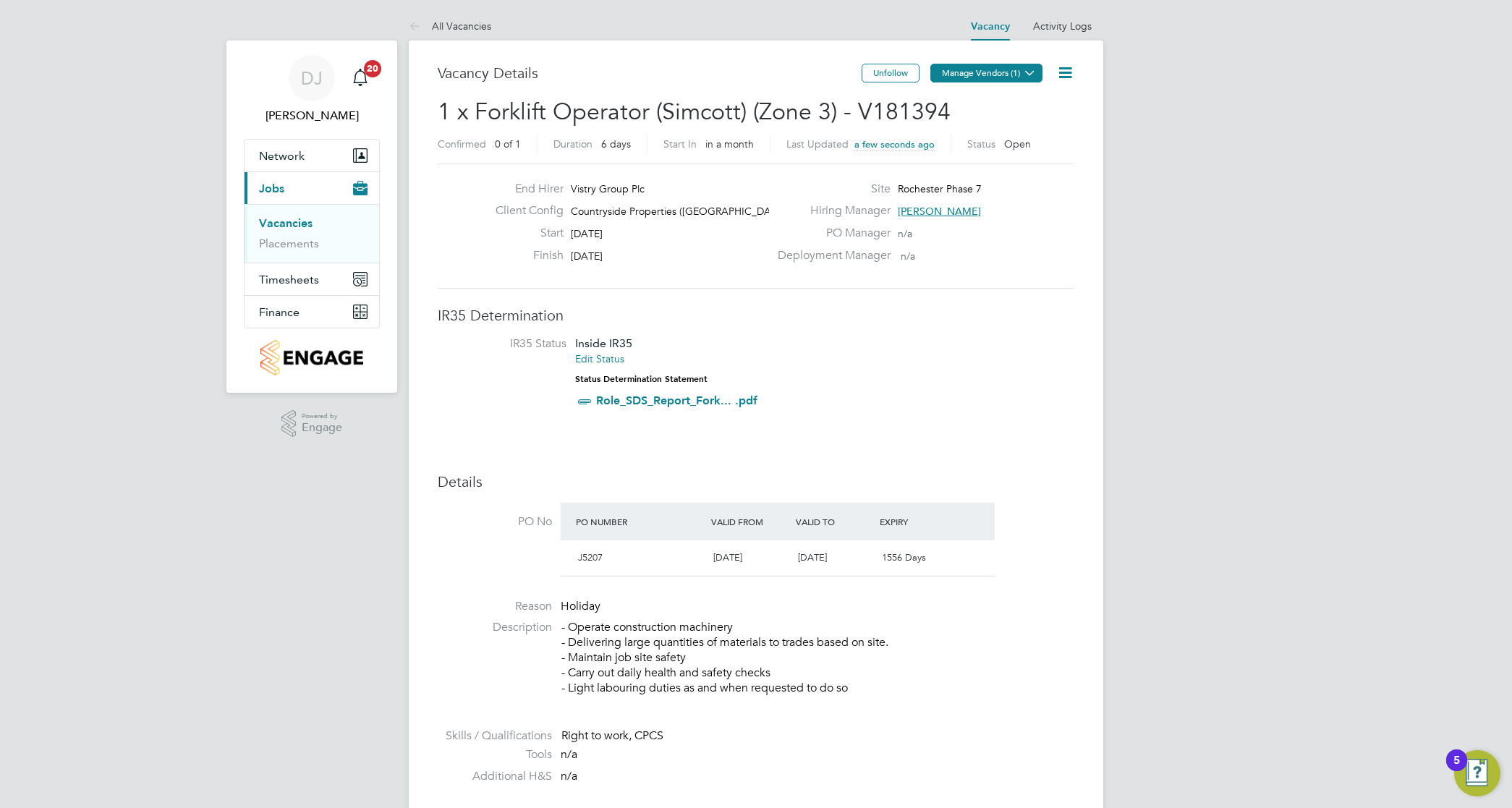
click at [1001, 80] on button "Manage Vendors (1)" at bounding box center [986, 73] width 112 height 19
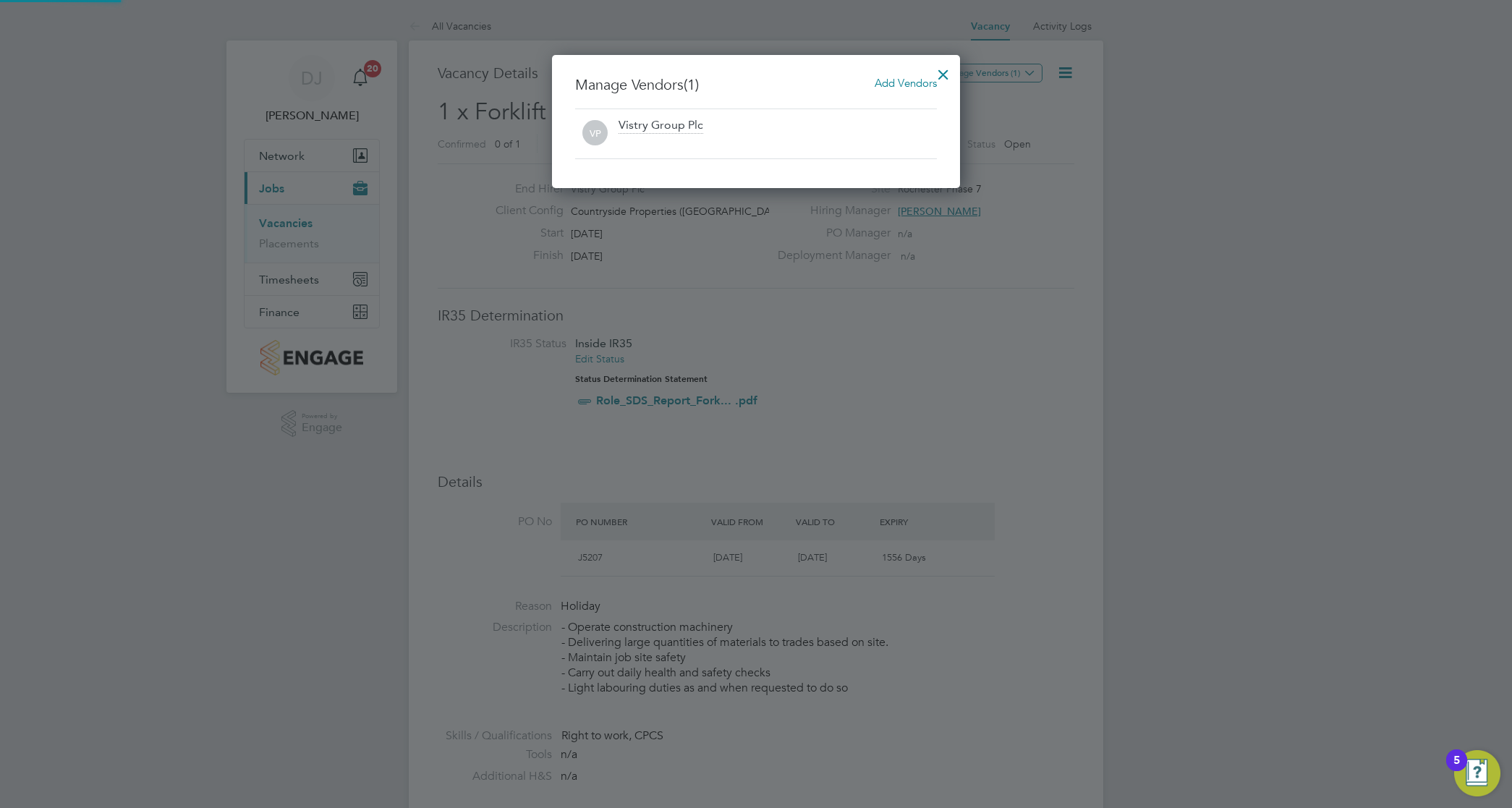
scroll to position [7, 7]
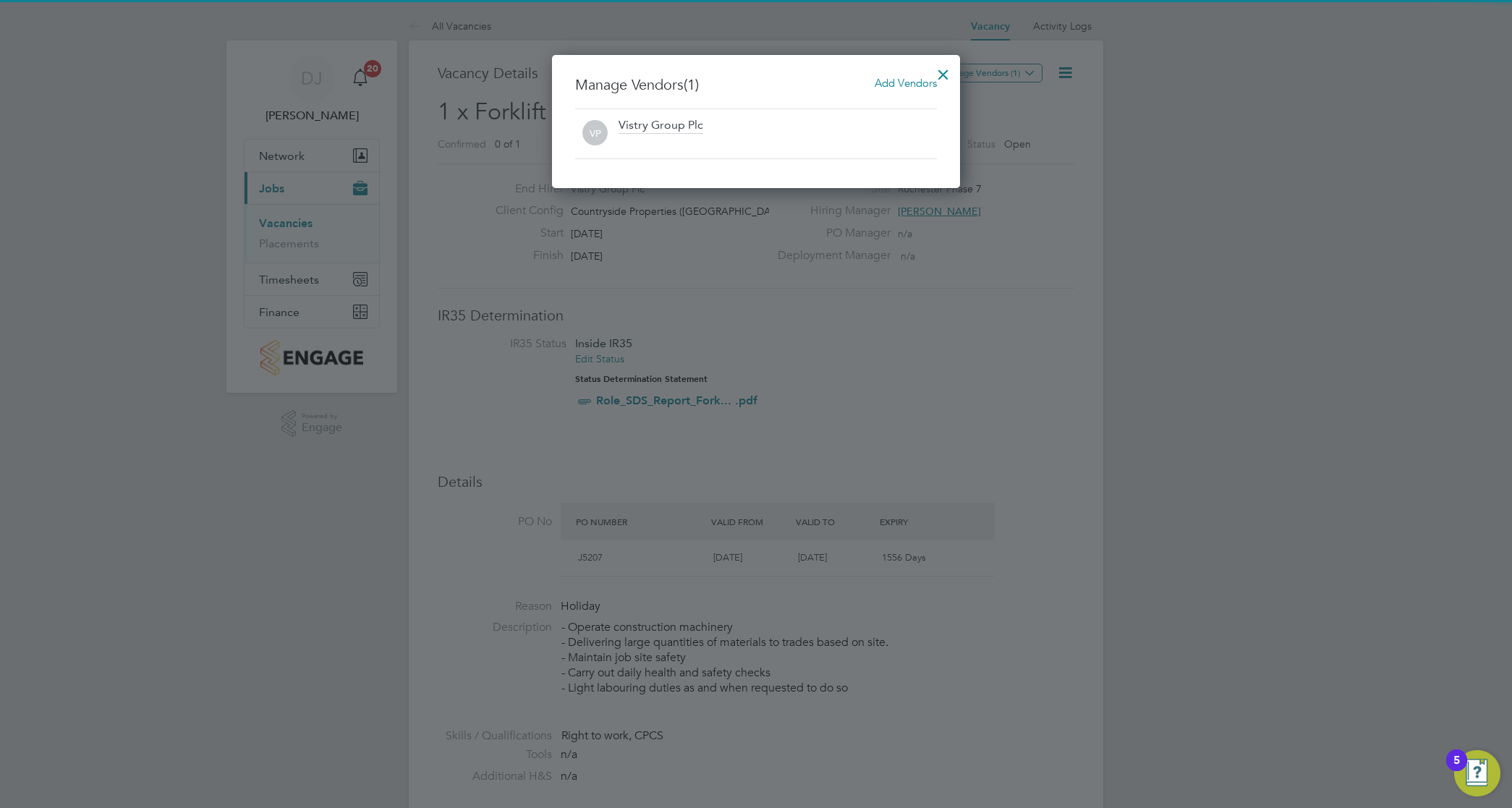
click at [905, 84] on span "Add Vendors" at bounding box center [905, 82] width 62 height 13
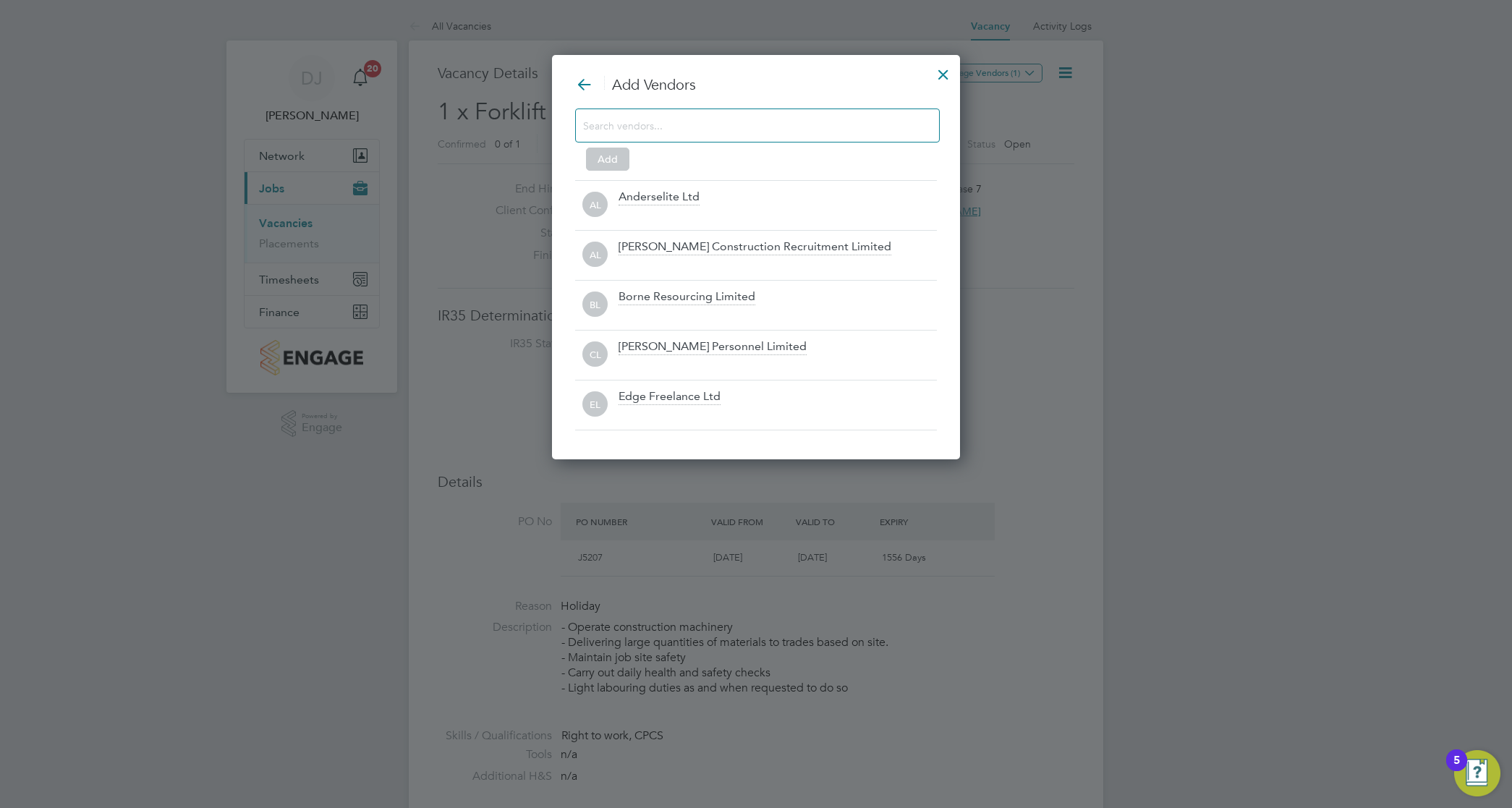
click at [822, 127] on input at bounding box center [746, 125] width 326 height 19
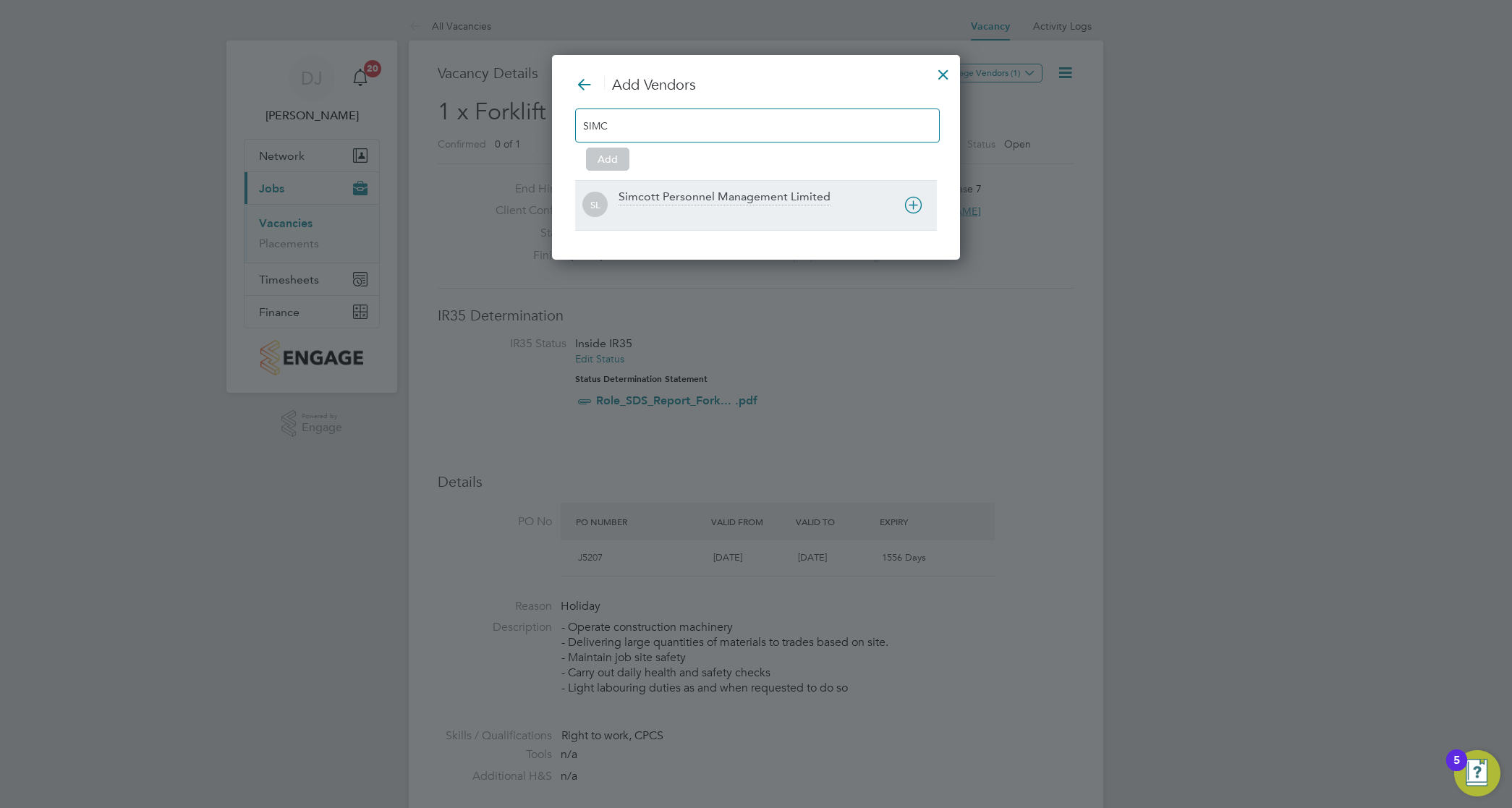
type input "SIMC"
click at [789, 183] on div "SL Simcott Personnel Management Limited" at bounding box center [756, 206] width 362 height 50
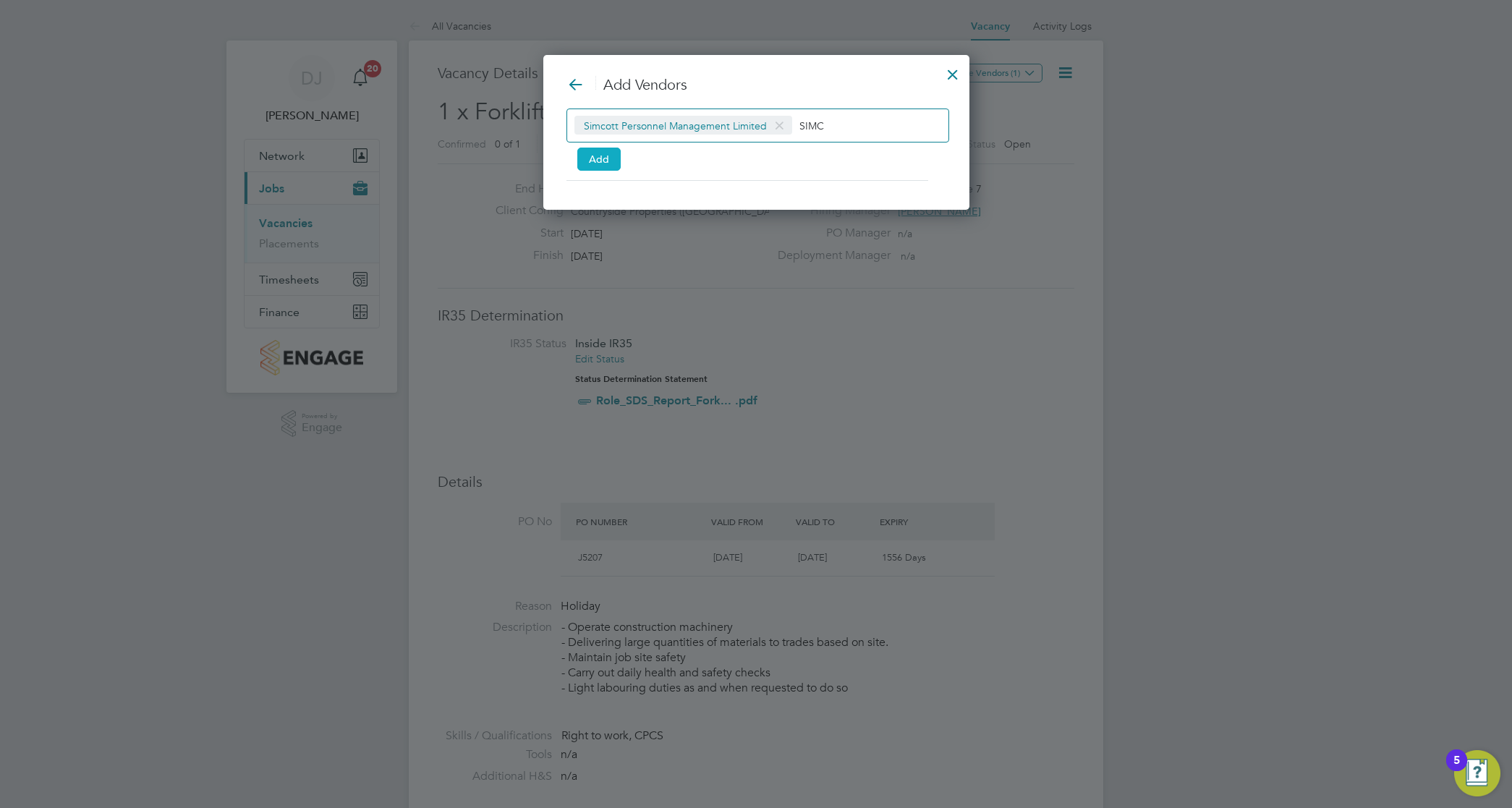
click at [593, 161] on button "Add" at bounding box center [599, 159] width 44 height 23
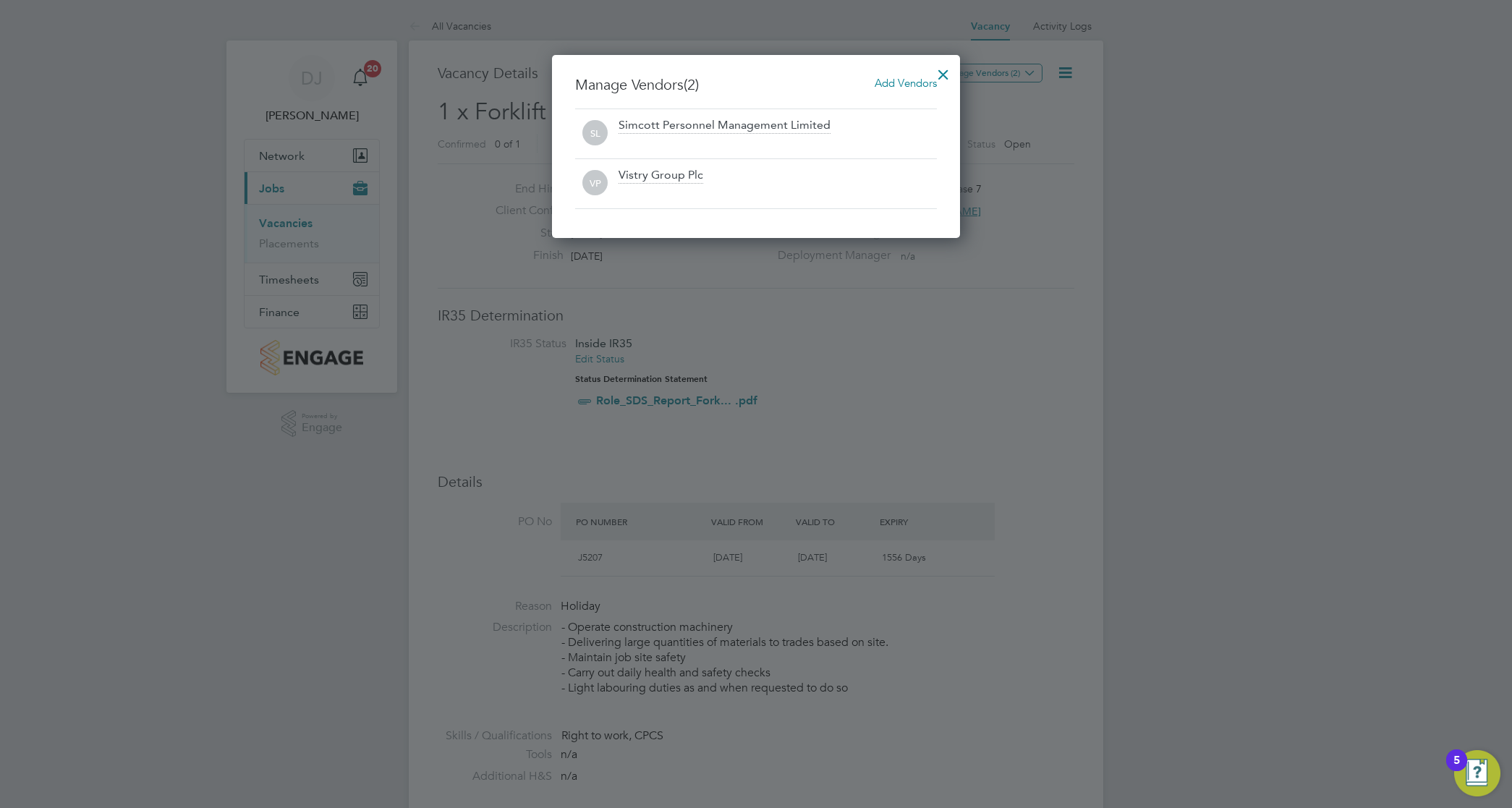
click at [949, 61] on div at bounding box center [943, 70] width 26 height 26
